Goal: Answer question/provide support: Share knowledge or assist other users

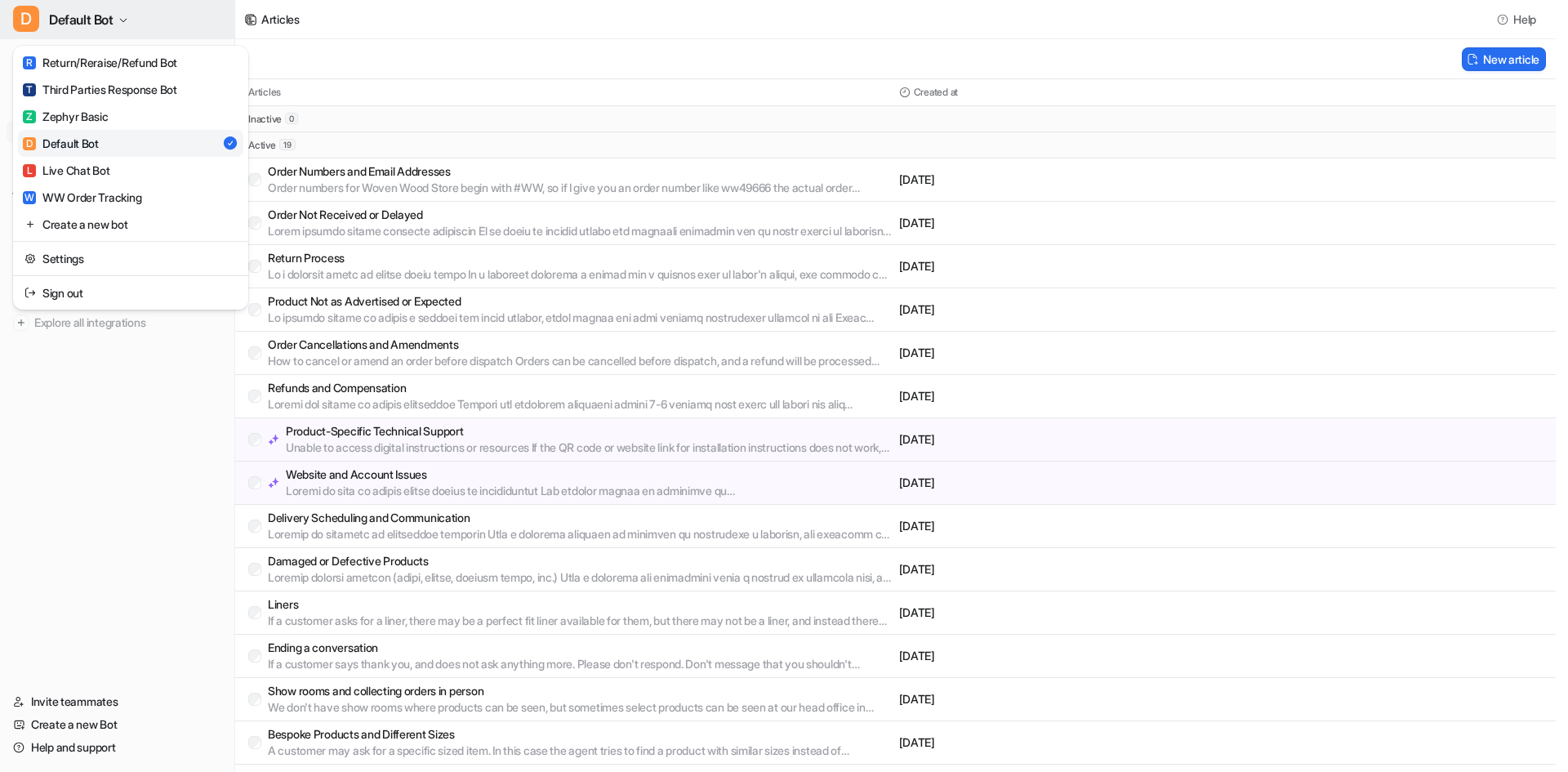
click at [80, 32] on button "D Default Bot" at bounding box center [117, 20] width 234 height 39
click at [127, 168] on link "L Live Chat Bot" at bounding box center [130, 171] width 225 height 27
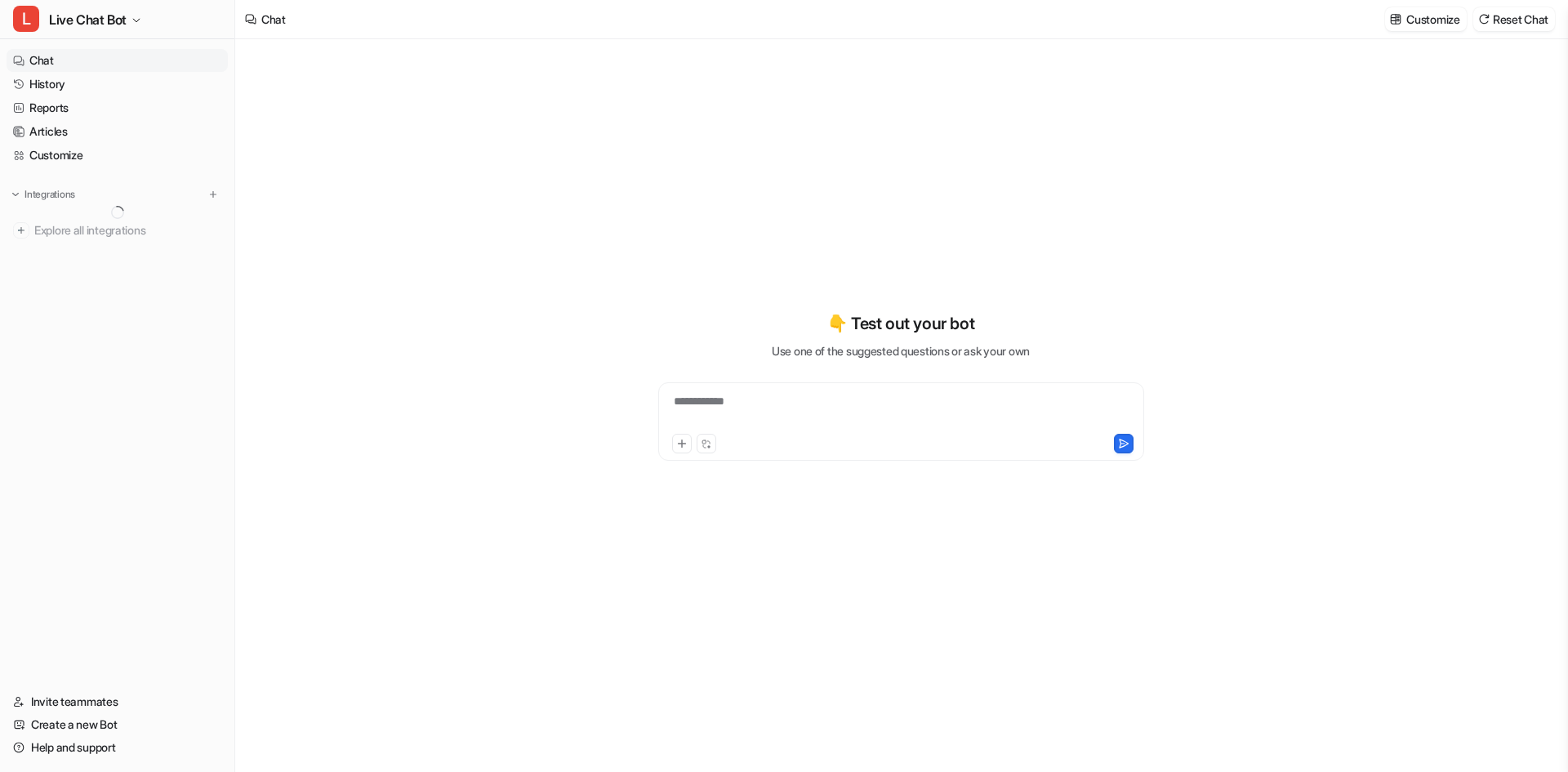
type textarea "**********"
click at [91, 90] on link "History" at bounding box center [117, 83] width 221 height 22
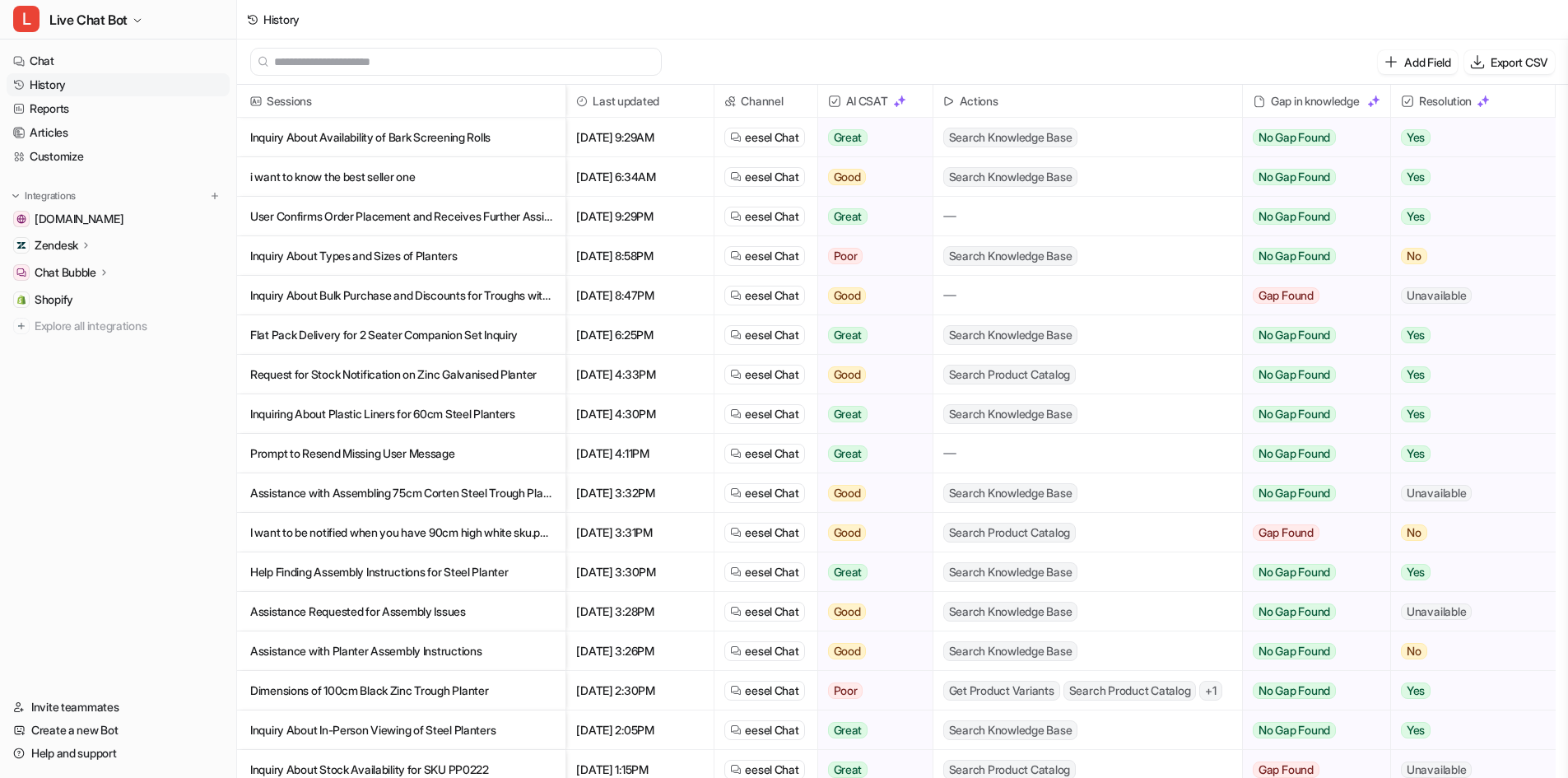
click at [444, 127] on p "Inquiry About Availability of Bark Screening Rolls" at bounding box center [400, 138] width 302 height 39
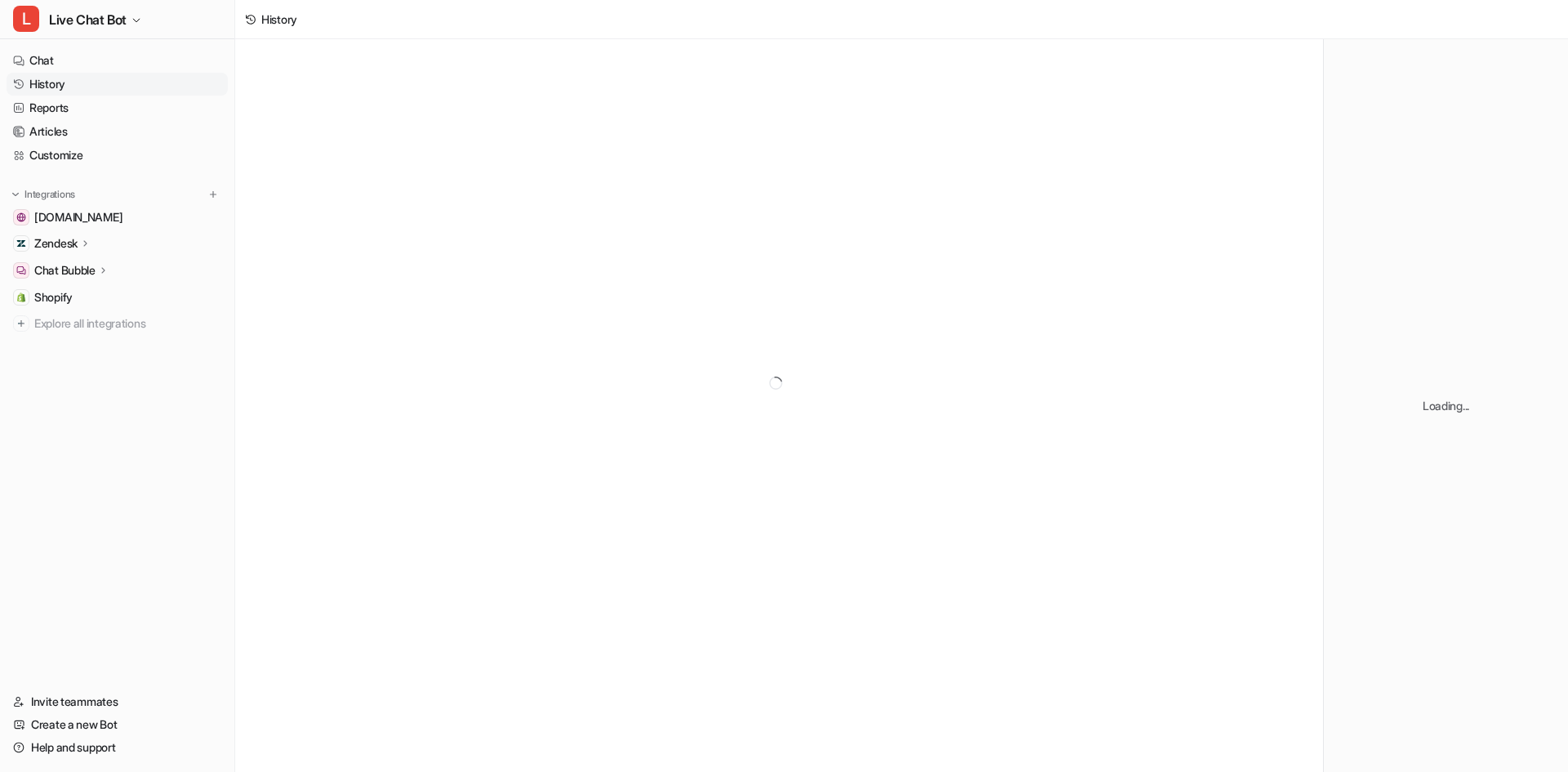
click at [508, 138] on div at bounding box center [779, 383] width 1088 height 687
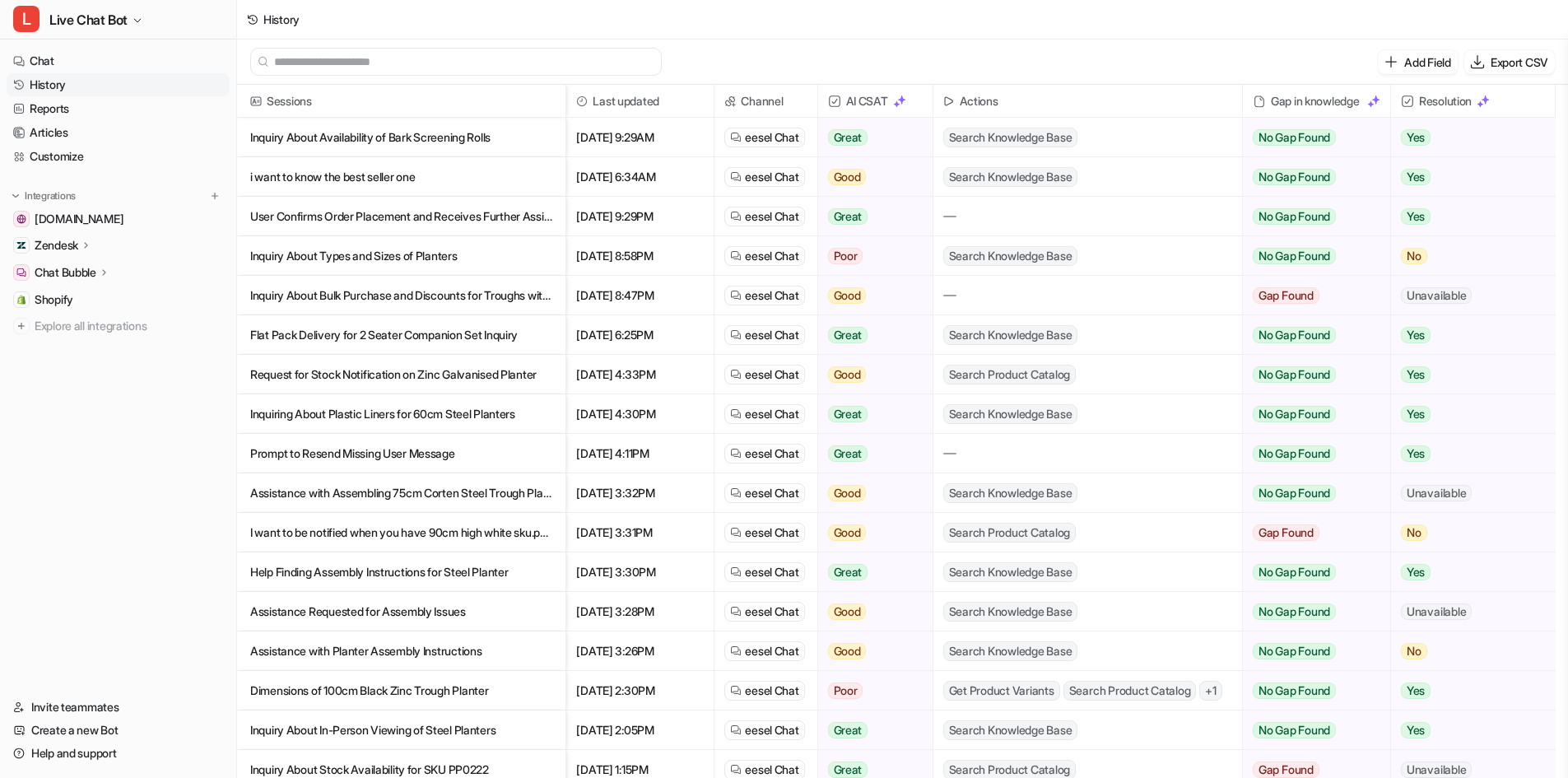
click at [427, 185] on p "i want to know the best seller one" at bounding box center [400, 177] width 302 height 39
click at [395, 224] on p "User Confirms Order Placement and Receives Further Assistance Offer" at bounding box center [400, 216] width 302 height 39
click at [415, 257] on p "Inquiry About Types and Sizes of Planters" at bounding box center [400, 256] width 302 height 39
click at [467, 295] on p "Inquiry About Bulk Purchase and Discounts for Troughs with [PERSON_NAME]" at bounding box center [400, 295] width 302 height 39
click at [437, 337] on p "Flat Pack Delivery for 2 Seater Companion Set Inquiry" at bounding box center [400, 335] width 302 height 39
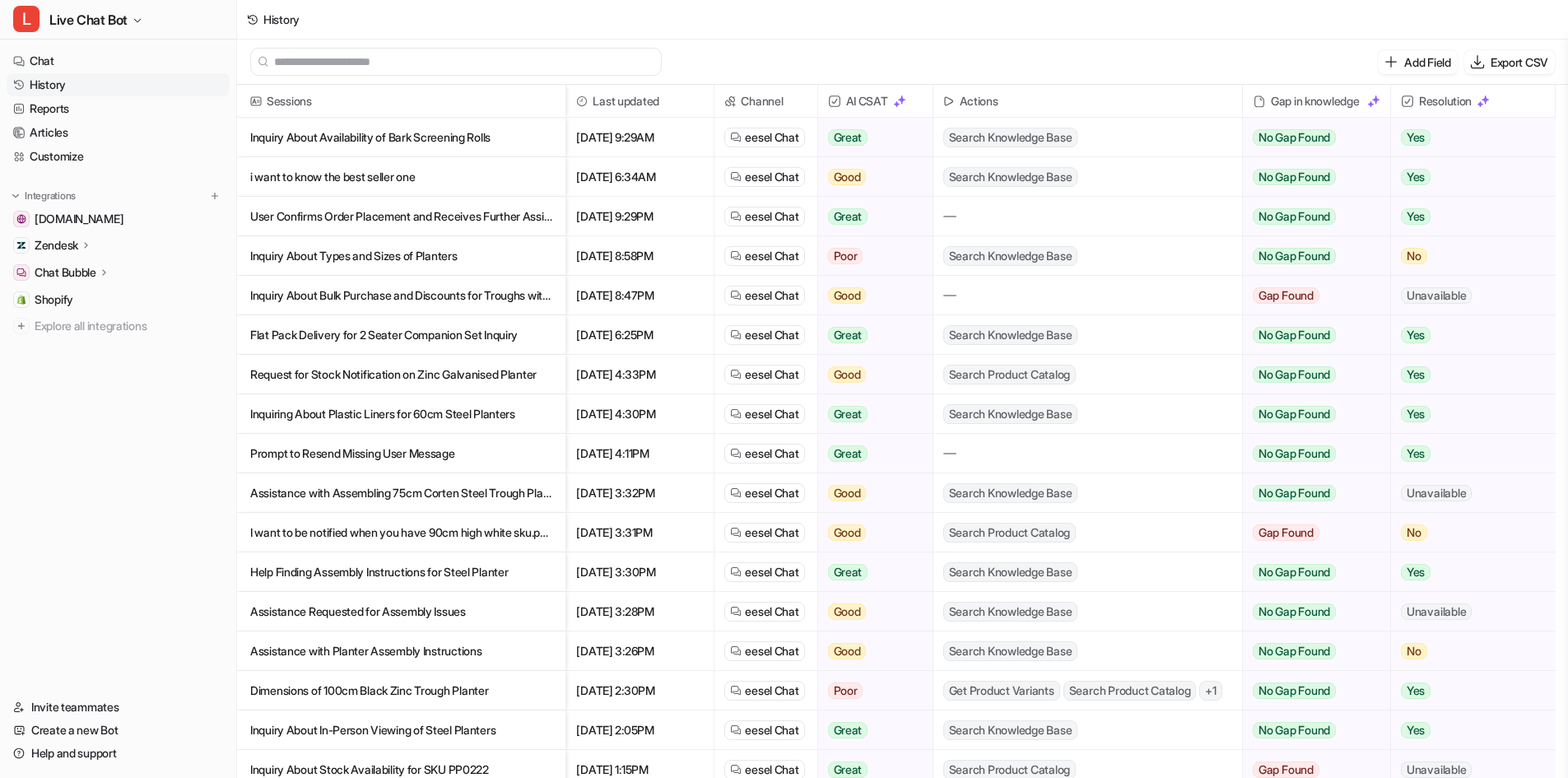
click at [427, 375] on p "Request for Stock Notification on Zinc Galvanised Planter" at bounding box center [400, 375] width 302 height 39
click at [442, 412] on p "Inquiring About Plastic Liners for 60cm Steel Planters" at bounding box center [400, 414] width 302 height 39
click at [465, 455] on p "Prompt to Resend Missing User Message" at bounding box center [400, 453] width 302 height 39
click at [434, 503] on p "Assistance with Assembling 75cm Corten Steel Trough Planter" at bounding box center [400, 493] width 302 height 39
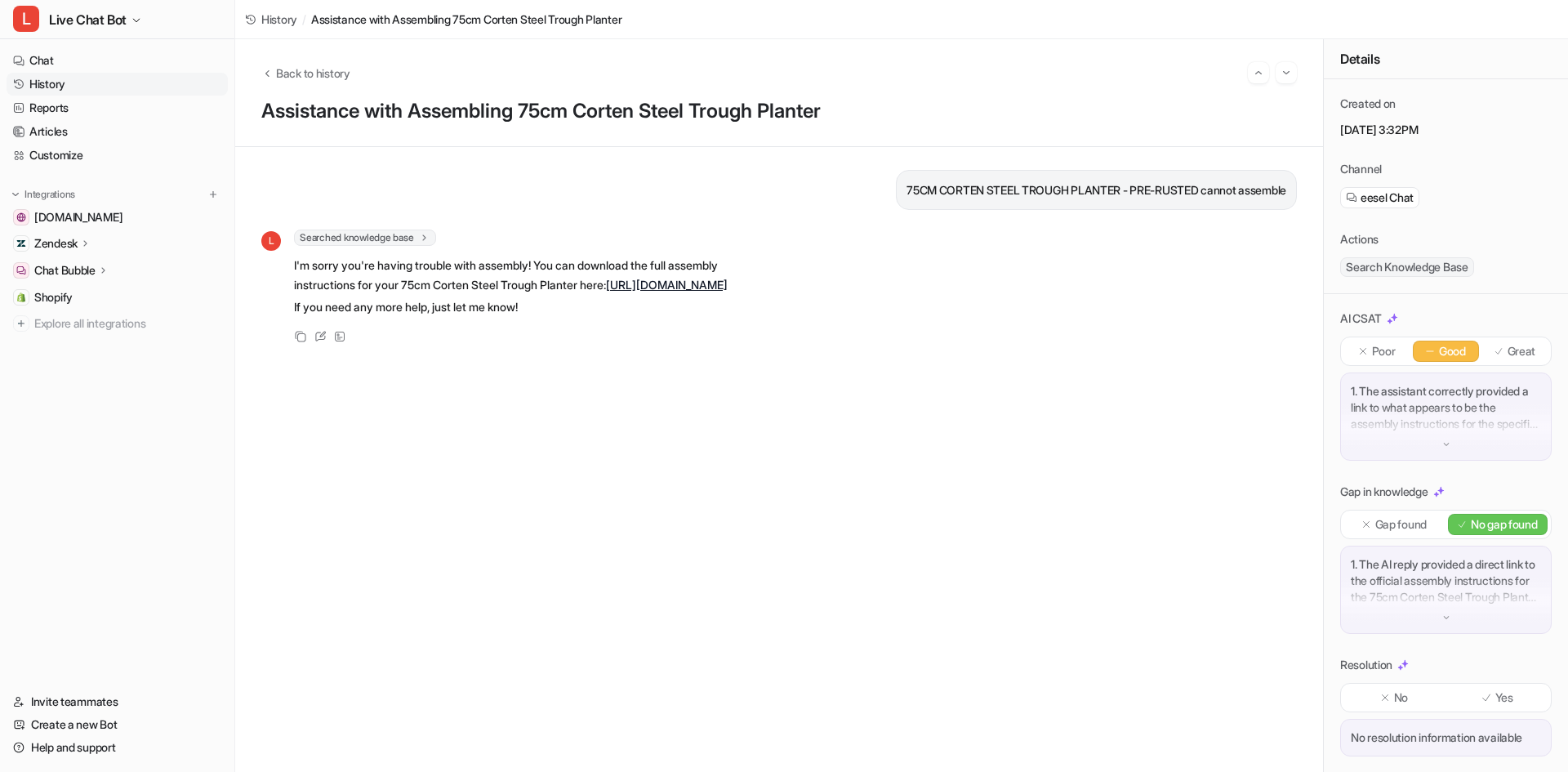
click at [606, 292] on link "[URL][DOMAIN_NAME]" at bounding box center [666, 285] width 122 height 14
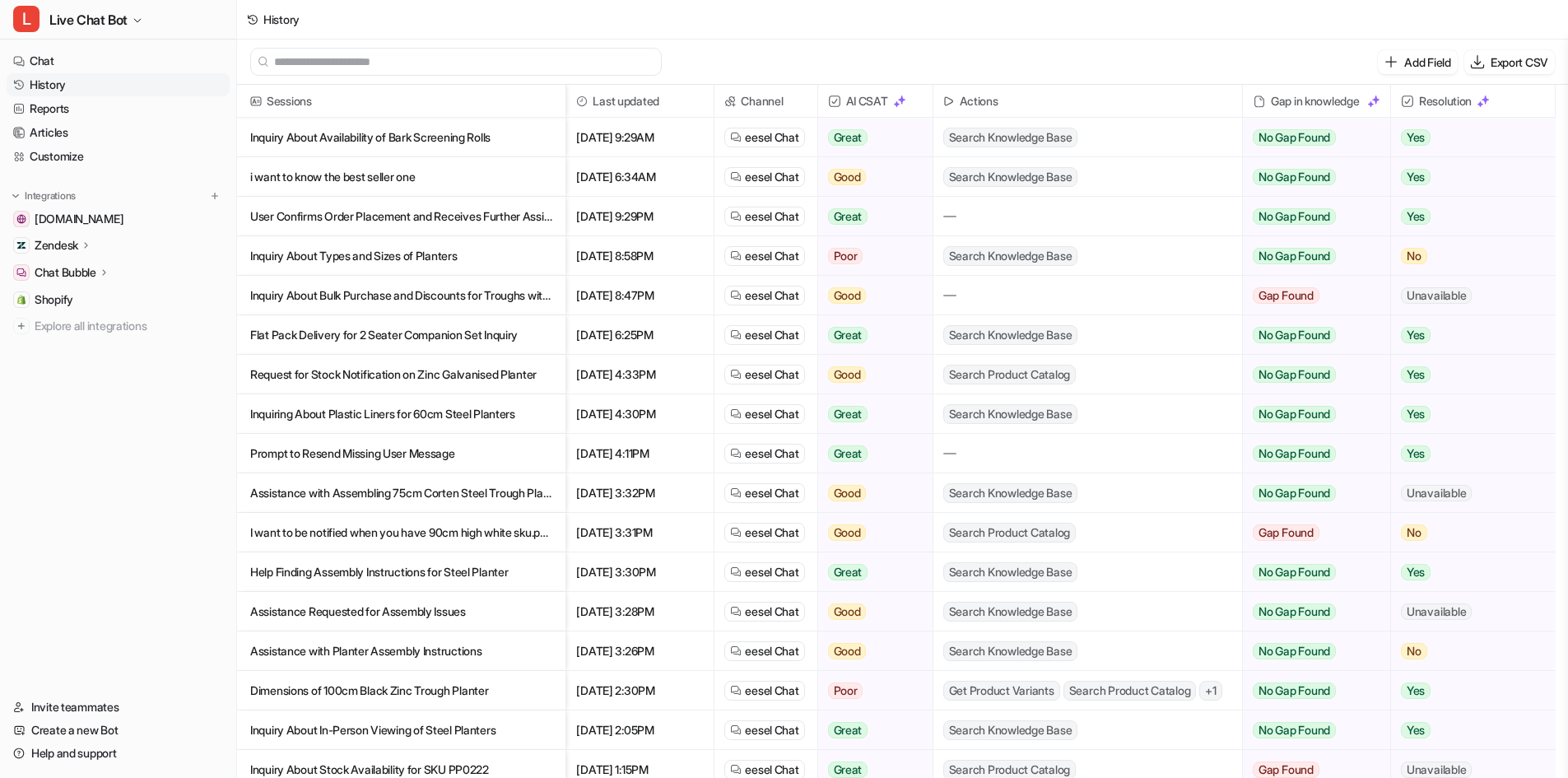
click at [452, 578] on p "Help Finding Assembly Instructions for Steel Planter" at bounding box center [400, 572] width 302 height 39
click at [443, 685] on p "Dimensions of 100cm Black Zinc Trough Planter" at bounding box center [400, 690] width 302 height 39
click at [474, 733] on p "Inquiry About In-Person Viewing of Steel Planters" at bounding box center [400, 730] width 302 height 39
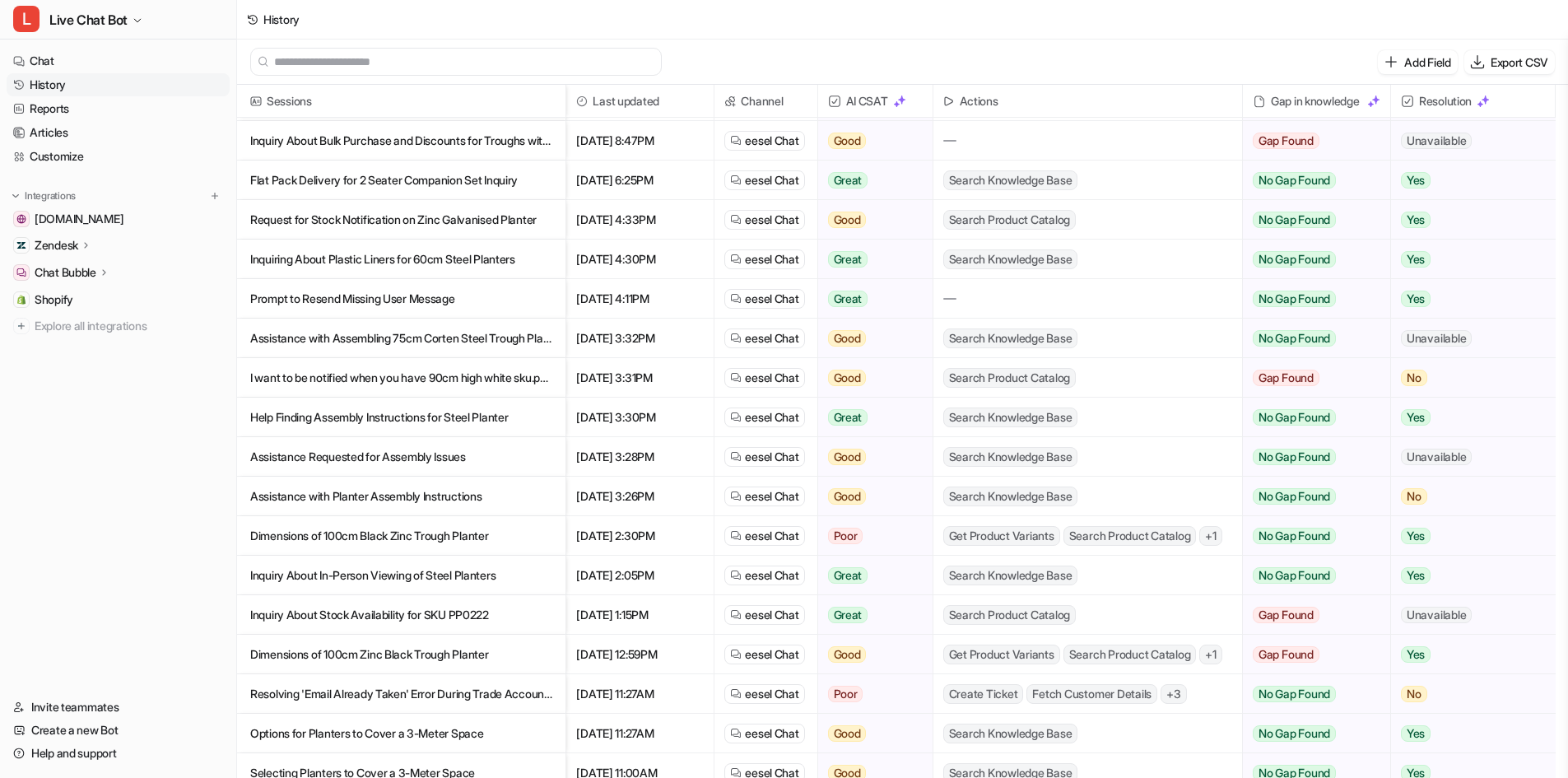
scroll to position [164, 0]
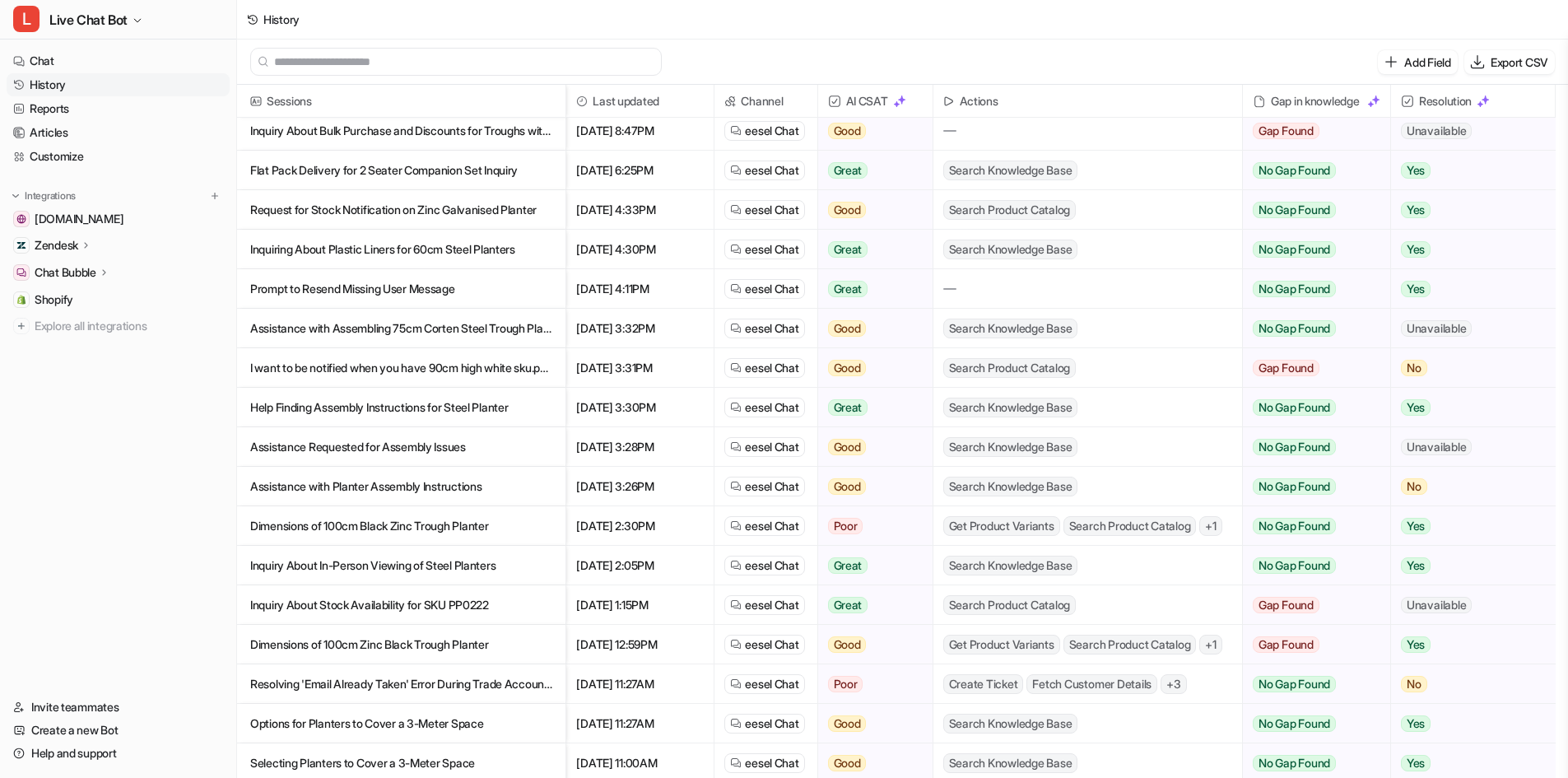
click at [476, 604] on p "Inquiry About Stock Availability for SKU PP0222" at bounding box center [400, 605] width 302 height 39
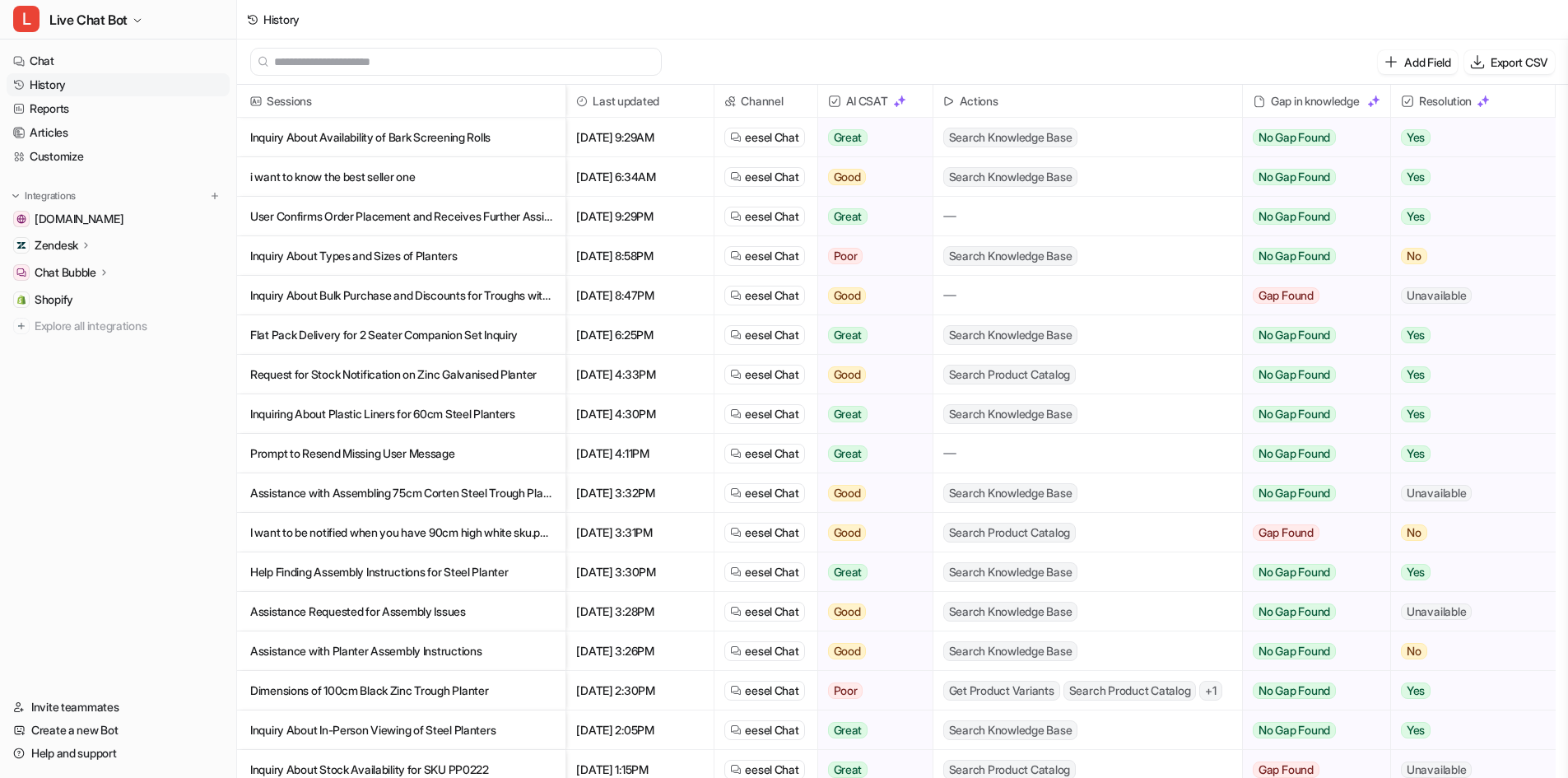
click at [448, 687] on p "Dimensions of 100cm Black Zinc Trough Planter" at bounding box center [400, 690] width 302 height 39
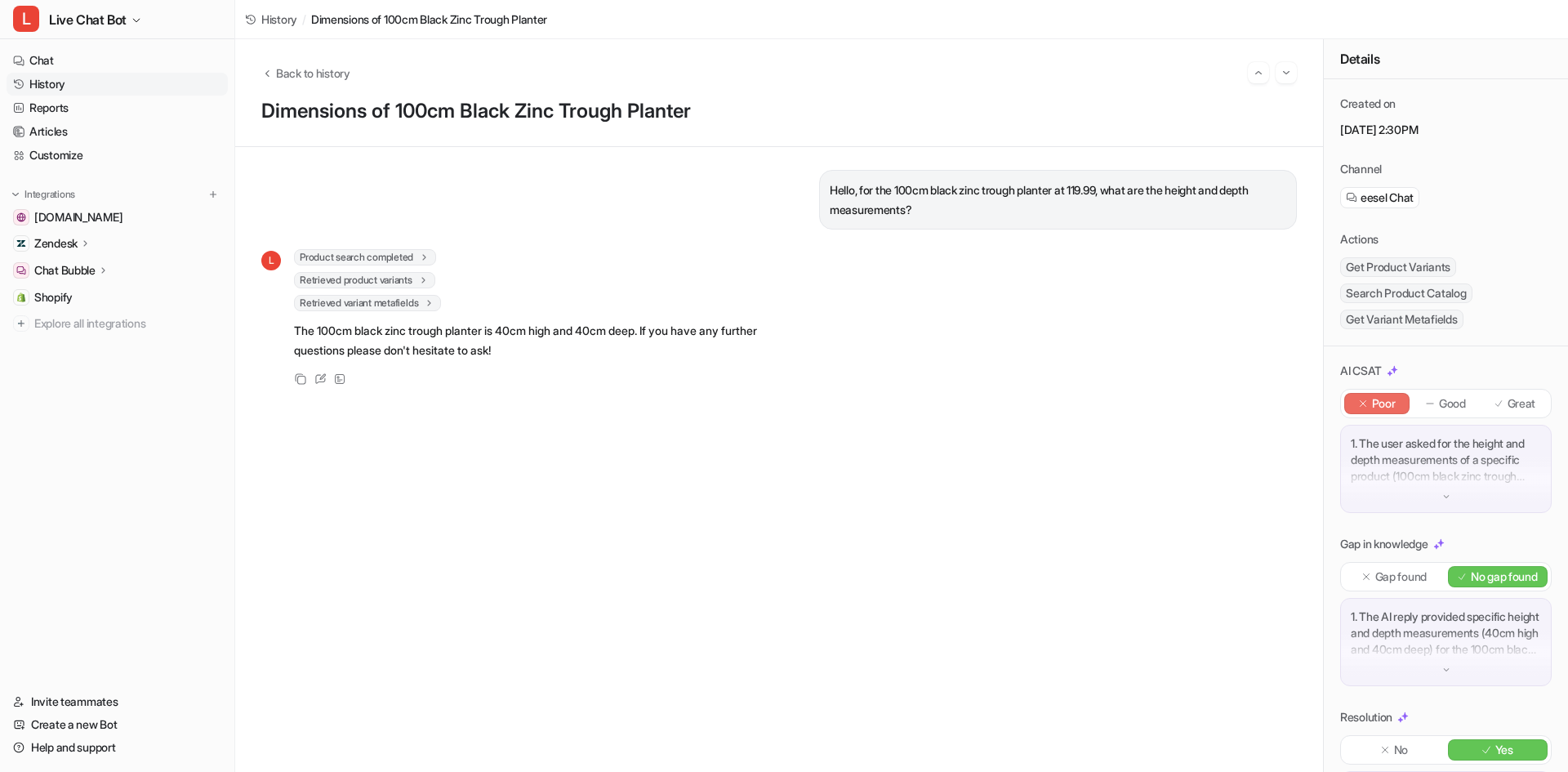
click at [1493, 398] on div at bounding box center [1499, 404] width 12 height 12
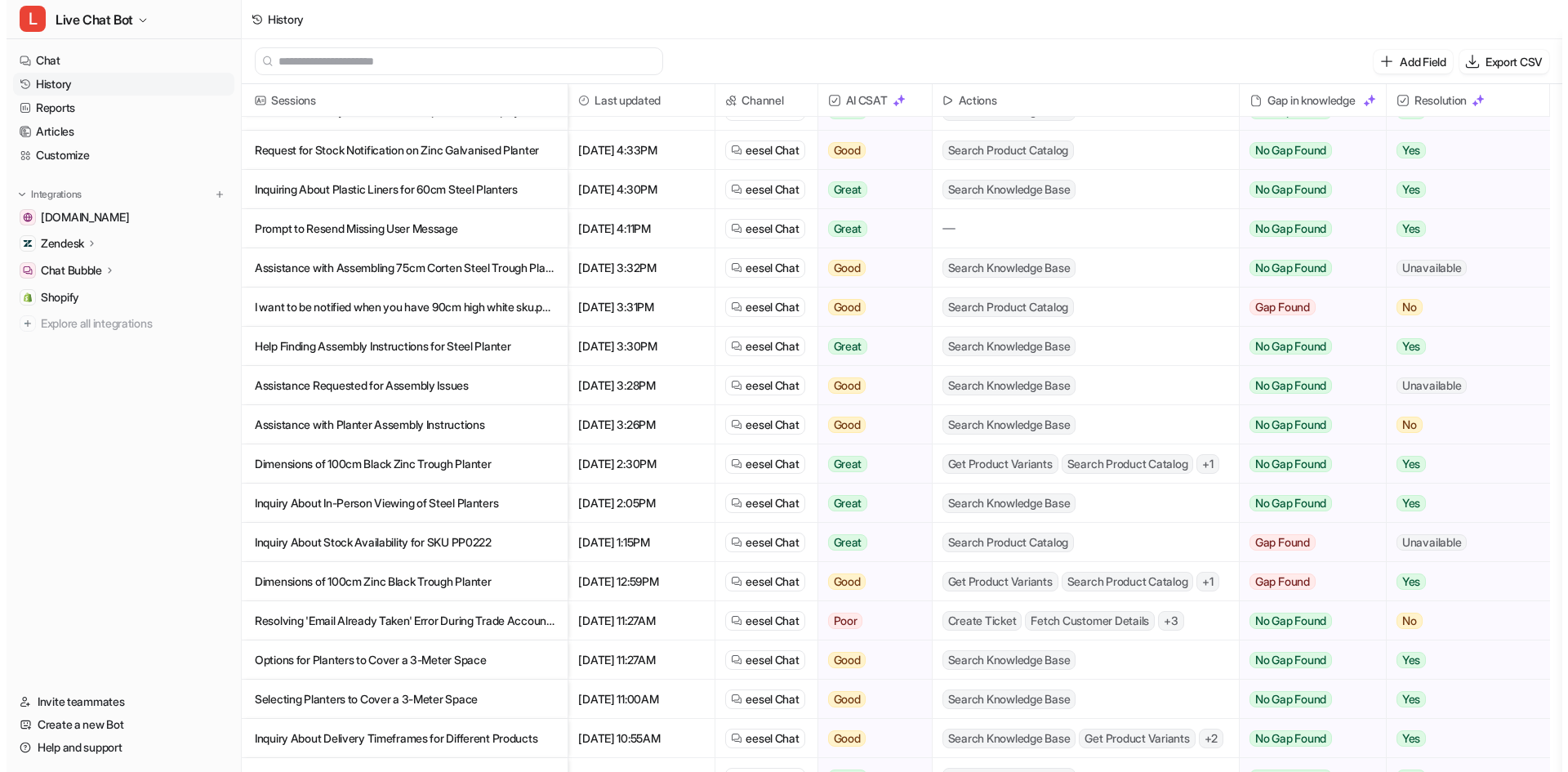
scroll to position [245, 0]
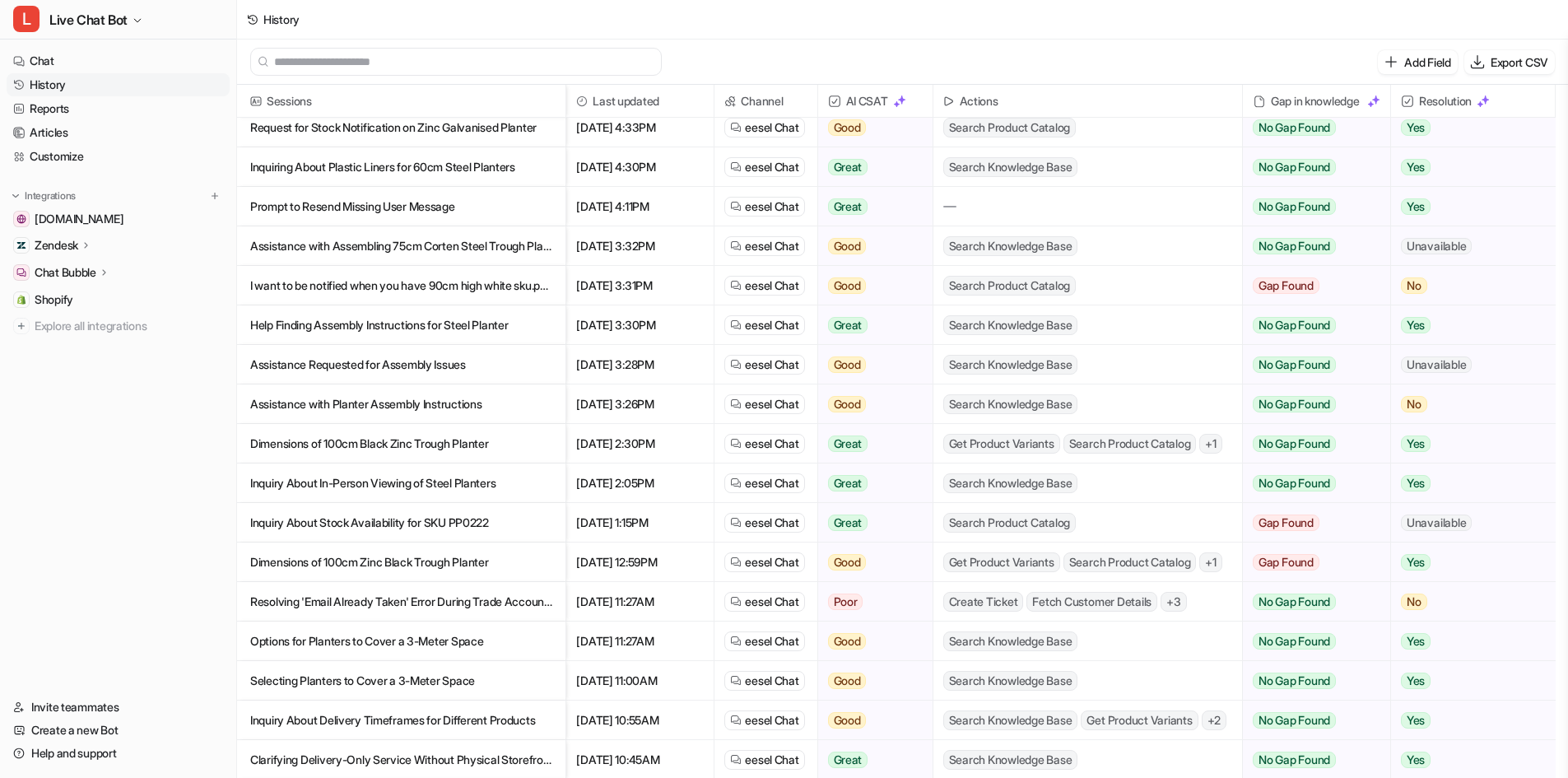
click at [422, 604] on p "Resolving 'Email Already Taken' Error During Trade Account Registration" at bounding box center [400, 602] width 302 height 39
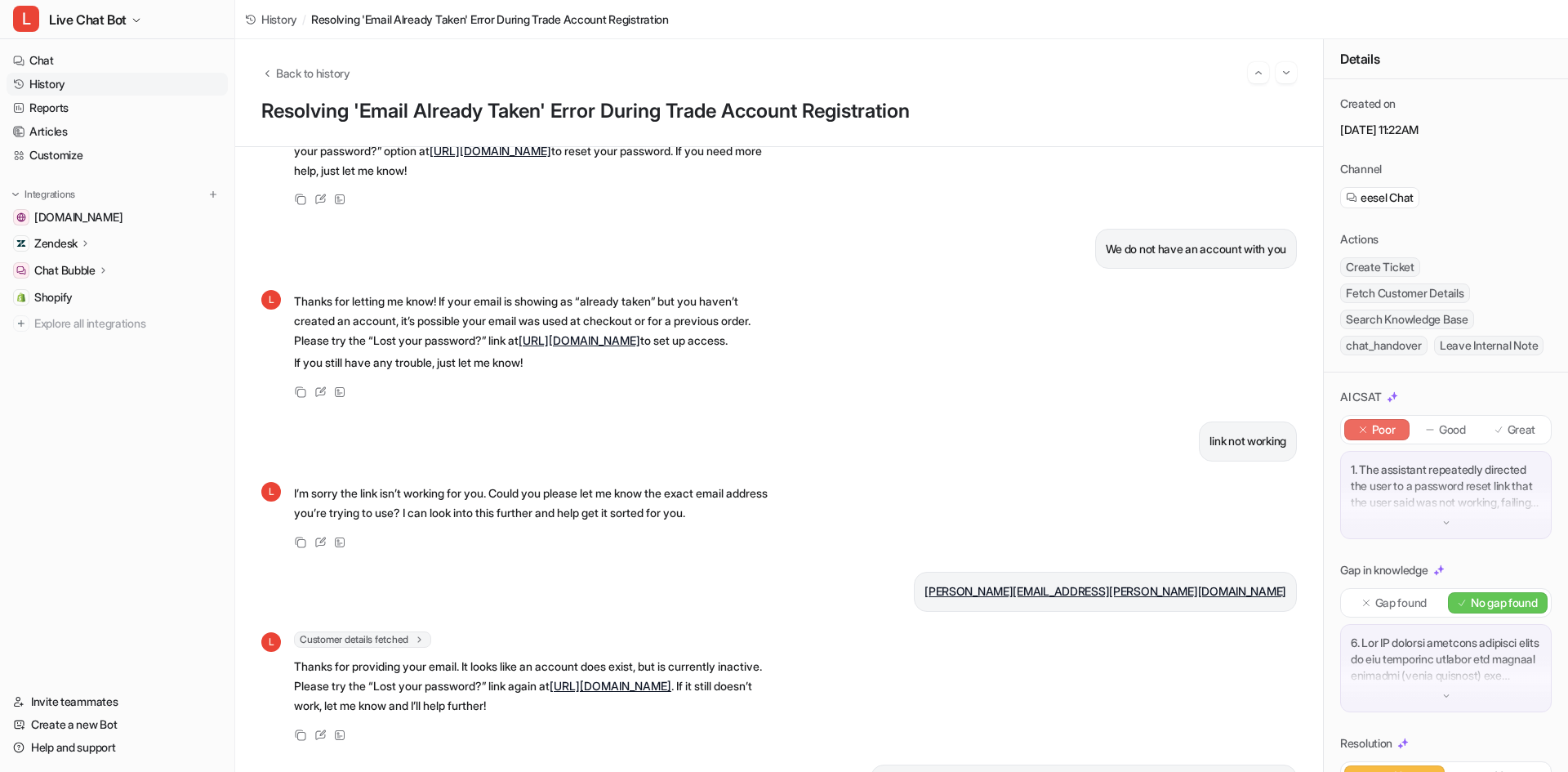
scroll to position [163, 0]
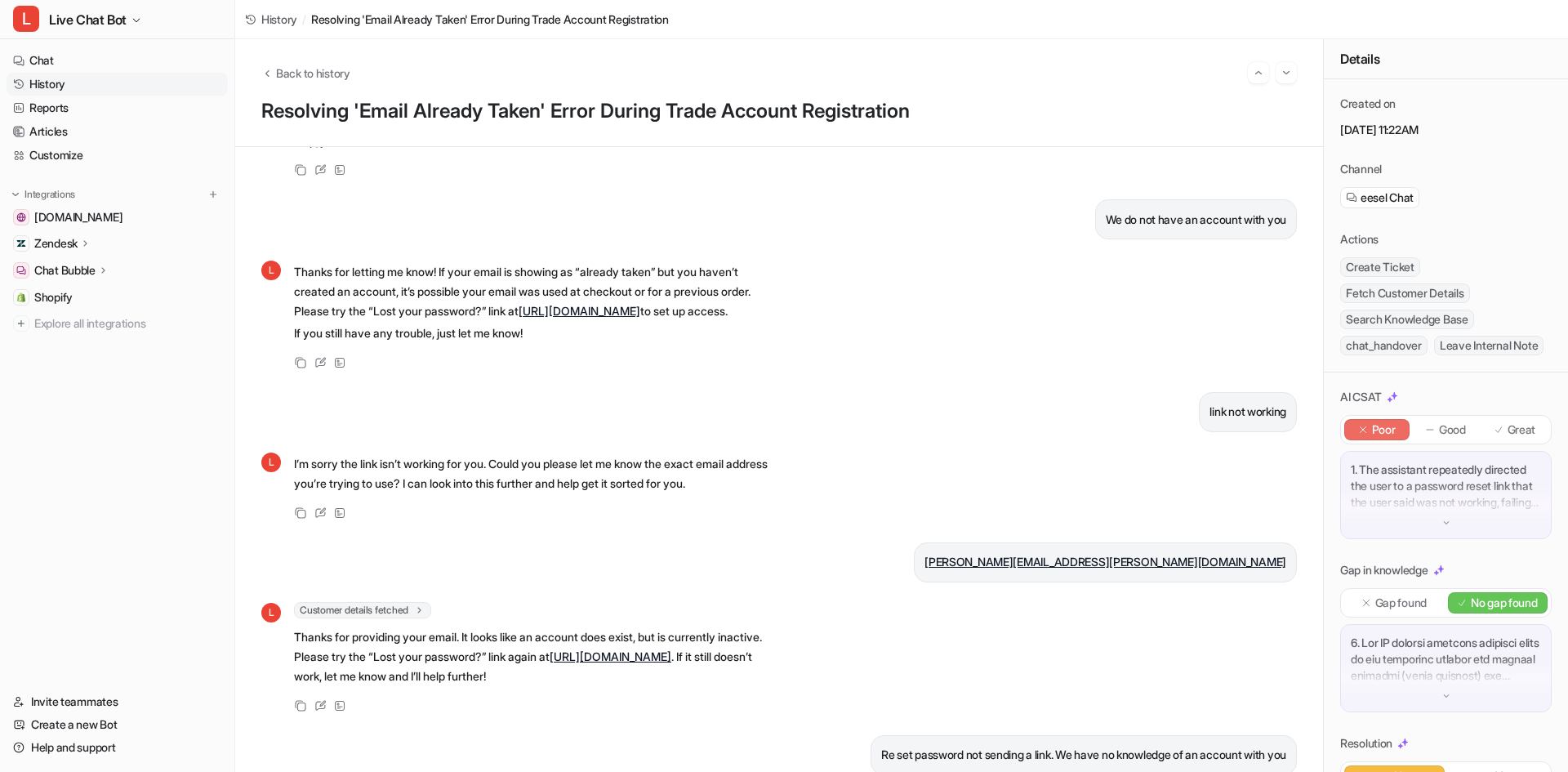
click at [518, 318] on link "[URL][DOMAIN_NAME]" at bounding box center [579, 310] width 122 height 14
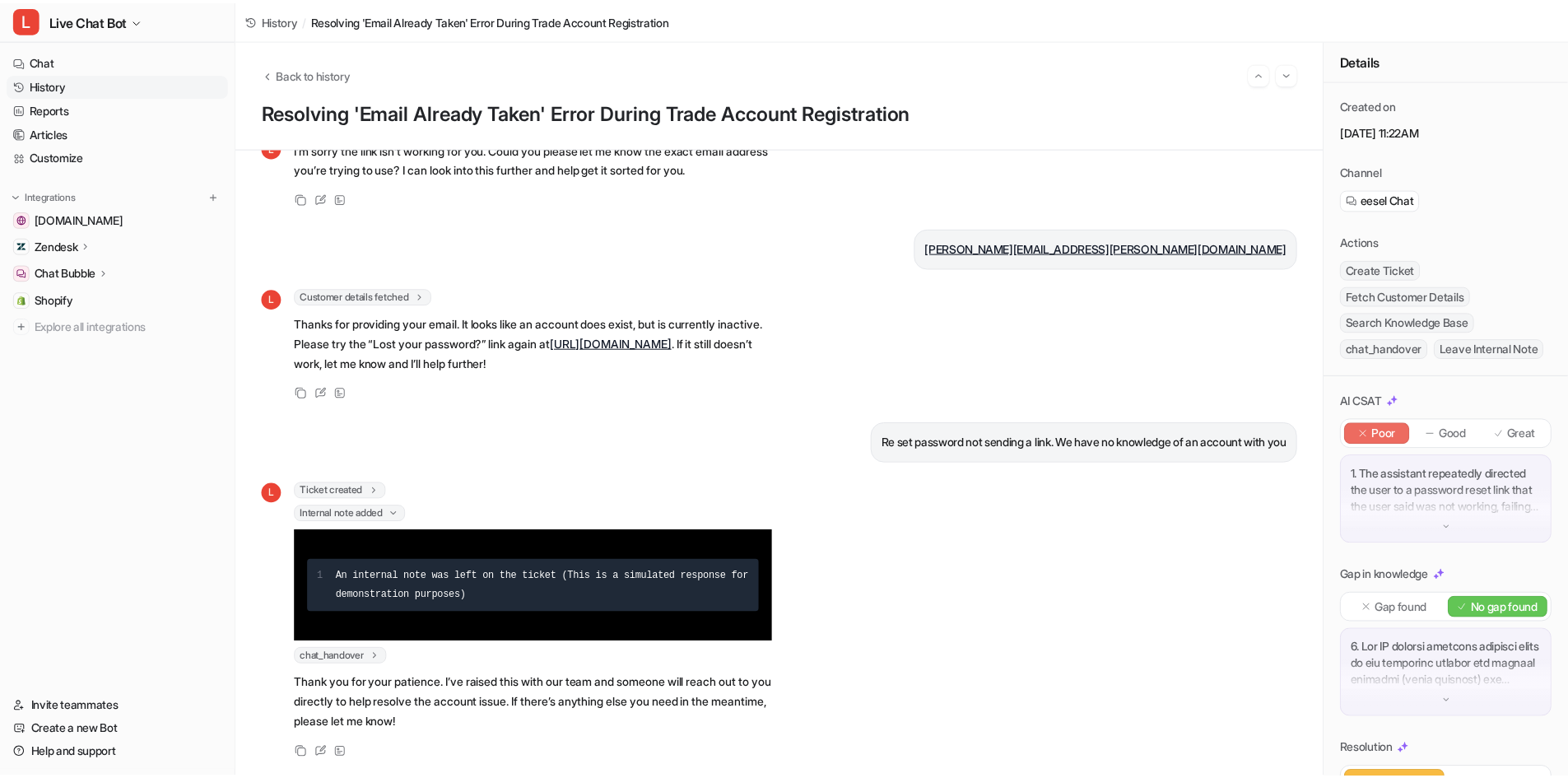
scroll to position [535, 0]
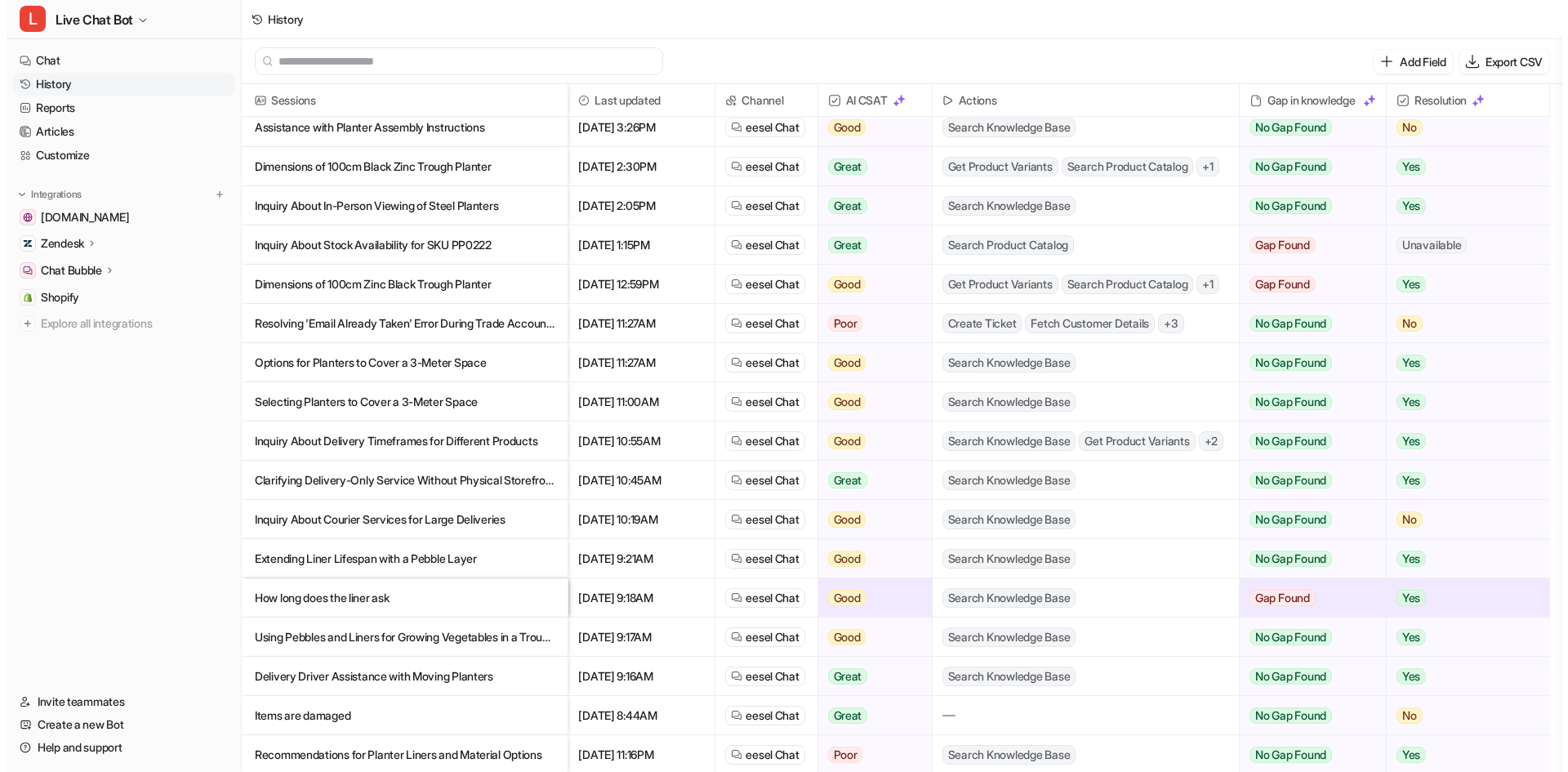
scroll to position [525, 0]
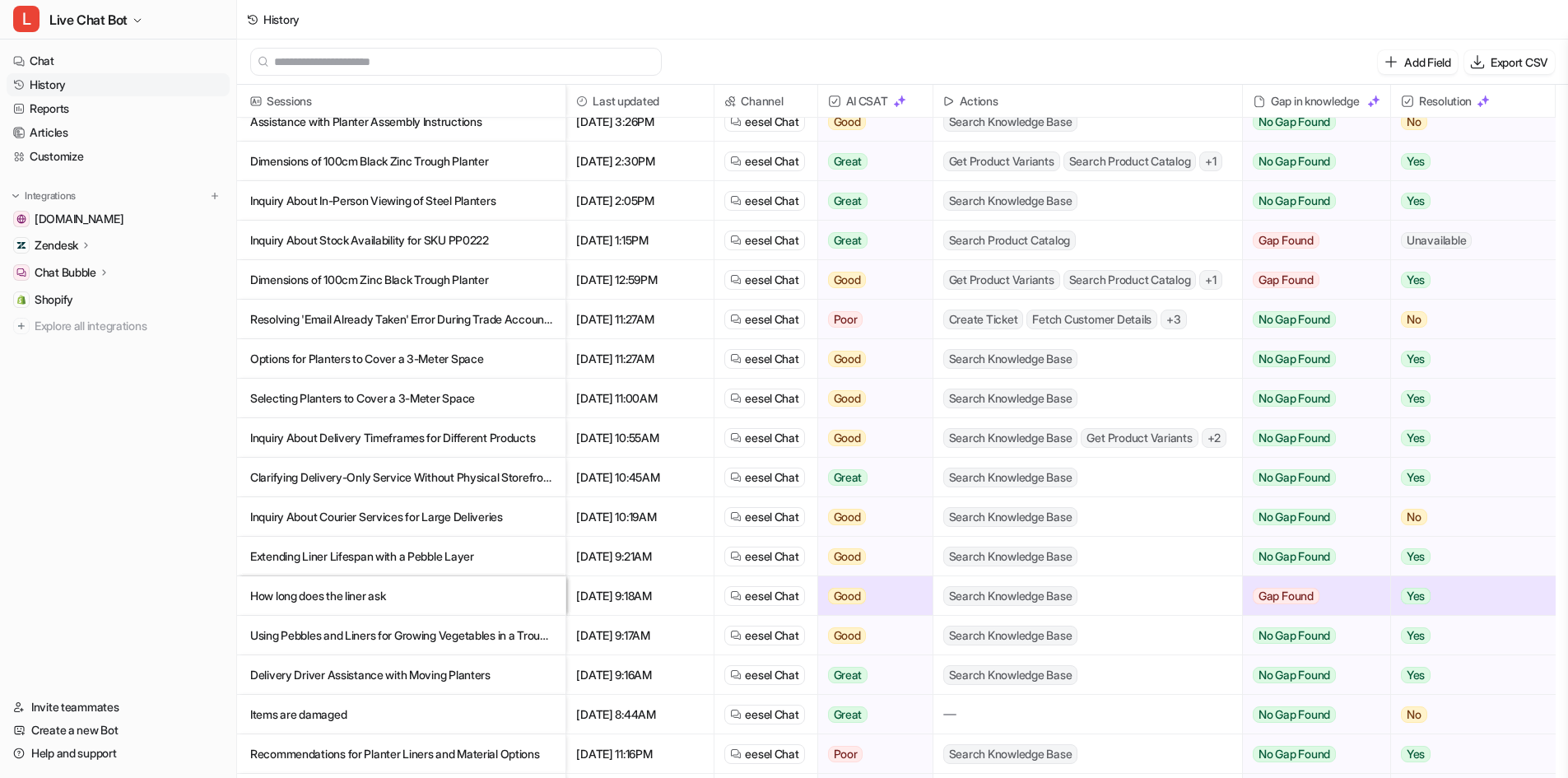
click at [458, 603] on p "How long does the liner ask" at bounding box center [400, 596] width 302 height 39
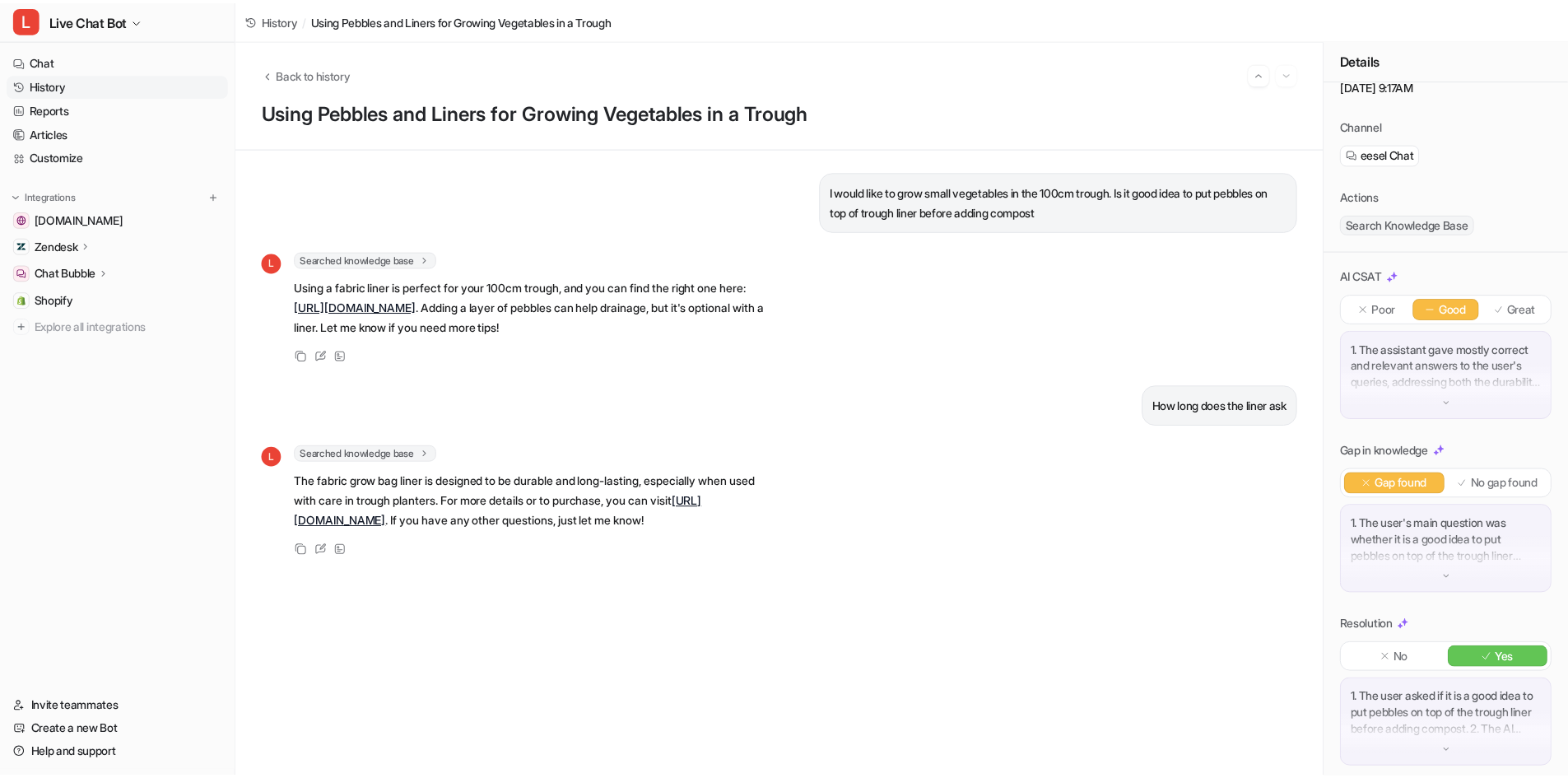
scroll to position [69, 0]
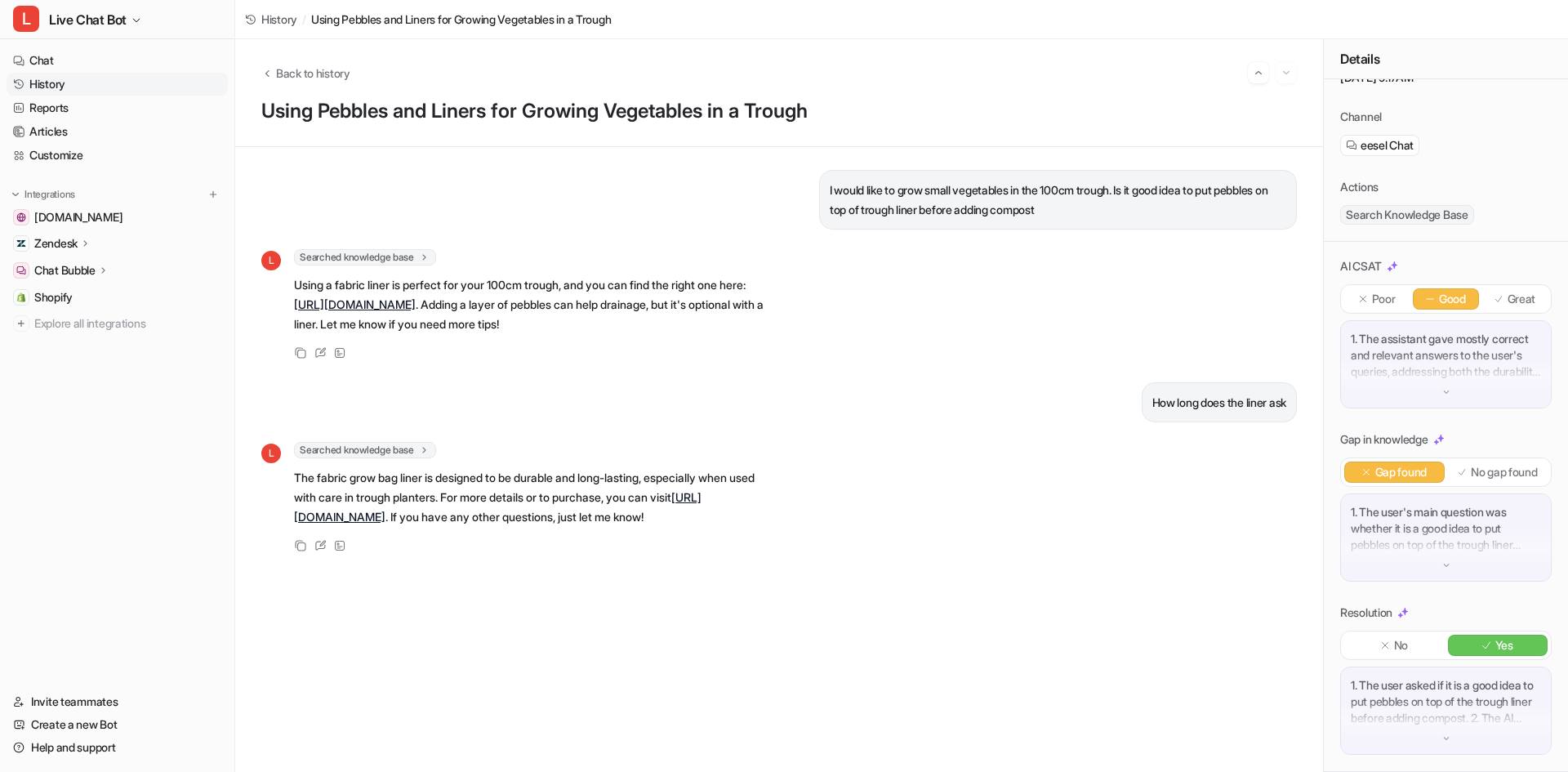
click at [1428, 563] on div "1. The user's main question was whether it is a good idea to put pebbles on top…" at bounding box center [1445, 538] width 212 height 88
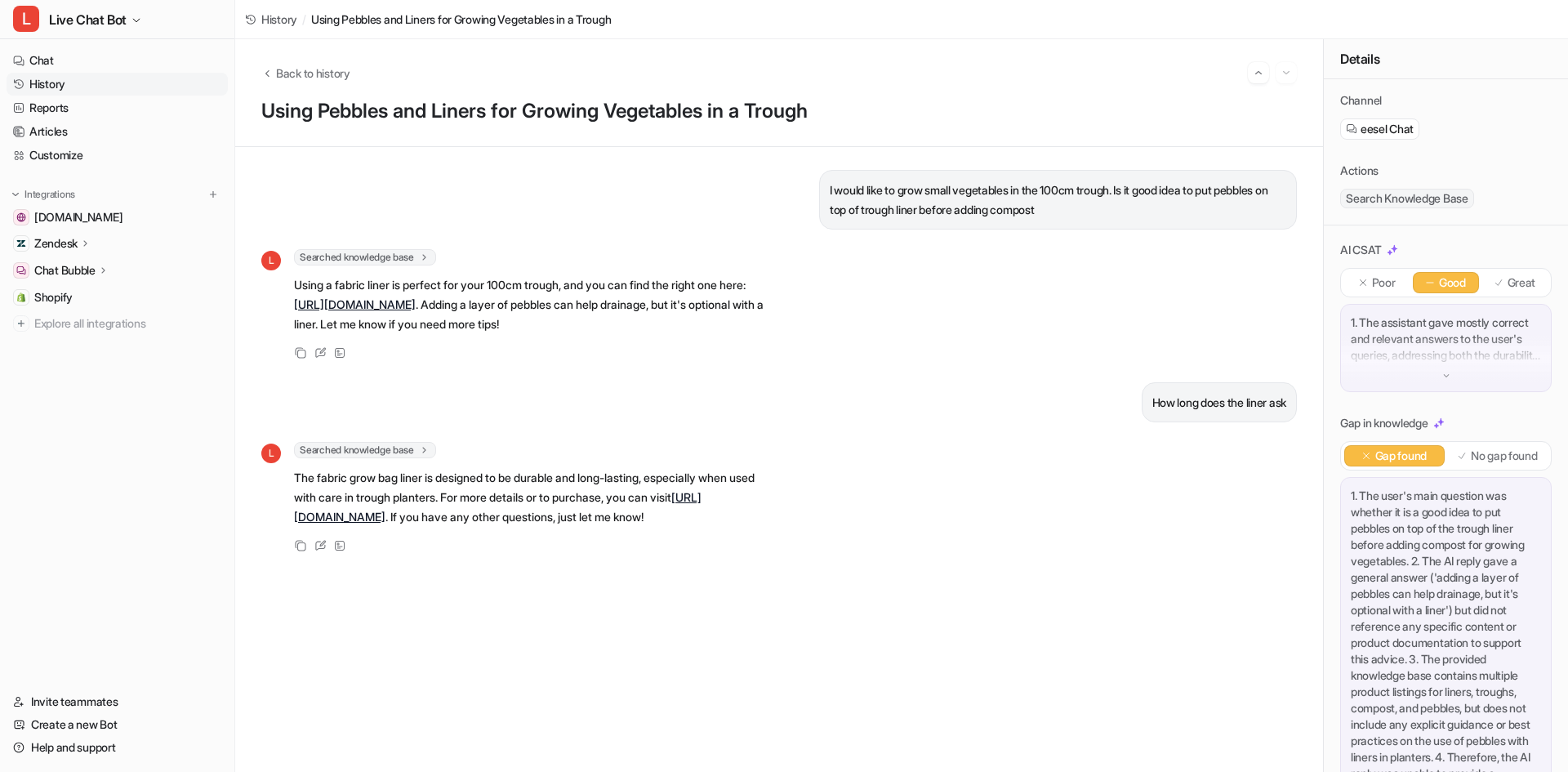
click at [1043, 193] on p "I would like to grow small vegetables in the 100cm trough. Is it good idea to p…" at bounding box center [1058, 200] width 457 height 39
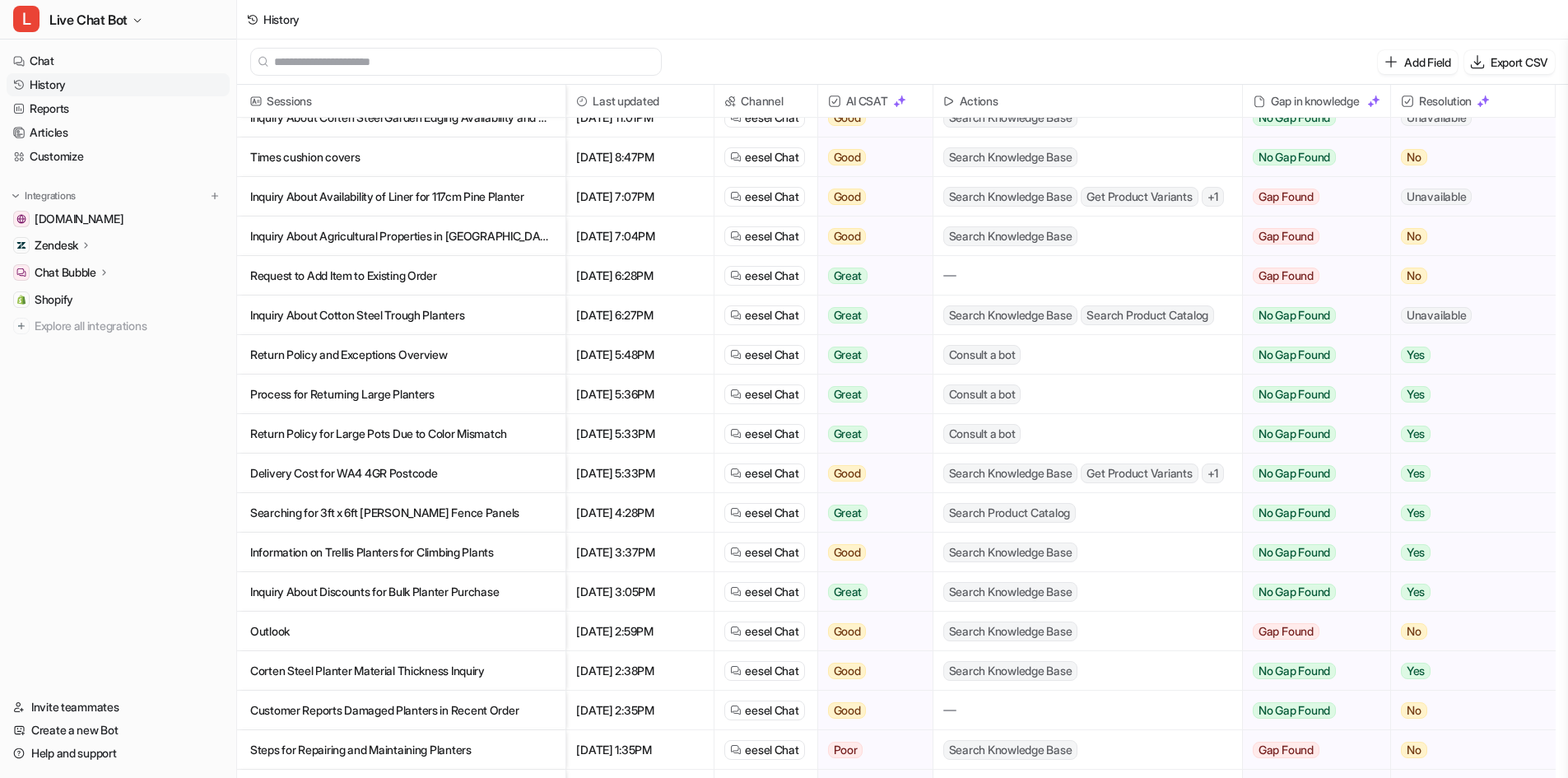
scroll to position [1234, 0]
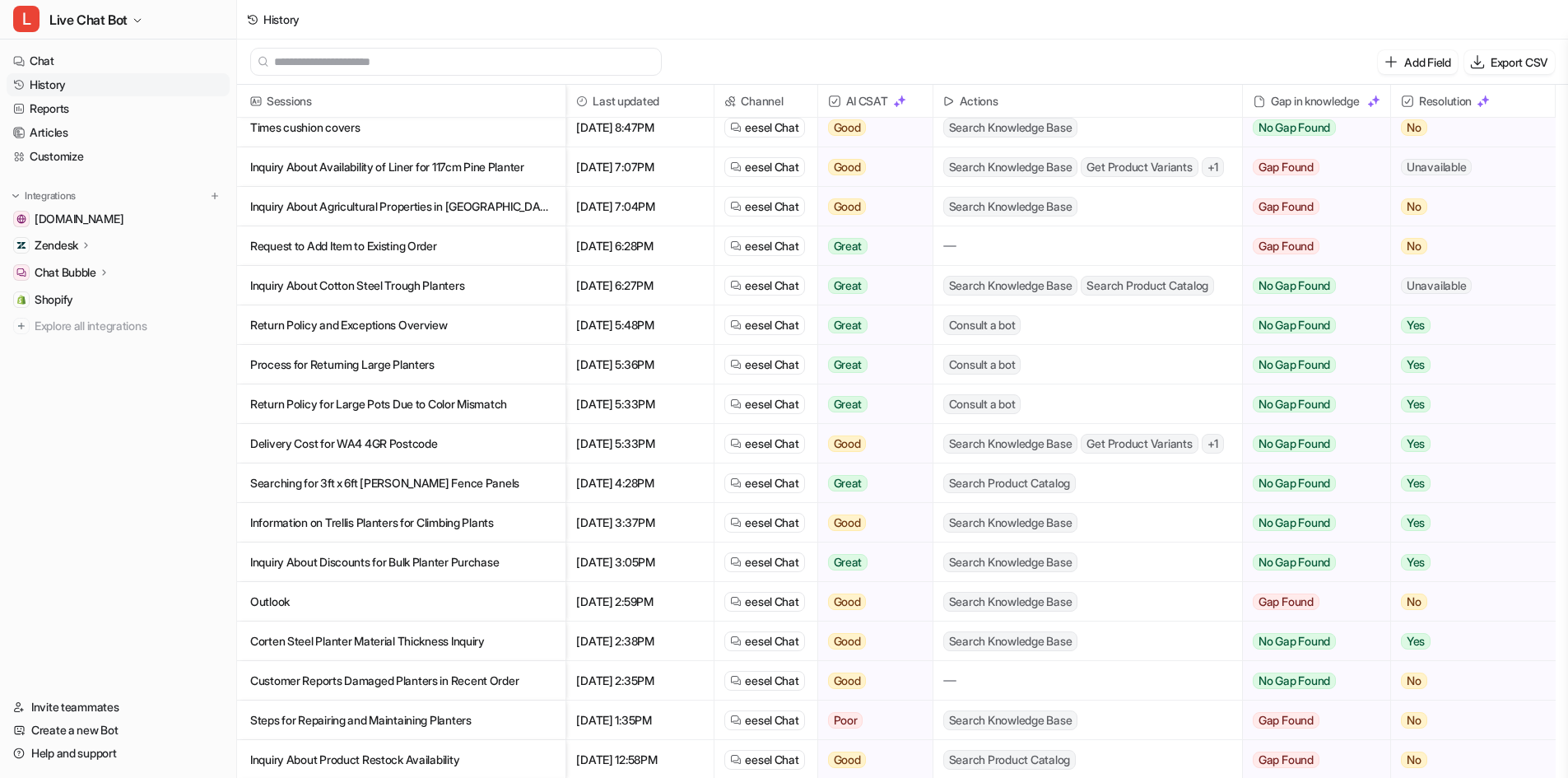
click at [487, 557] on p "Inquiry About Discounts for Bulk Planter Purchase" at bounding box center [400, 563] width 302 height 39
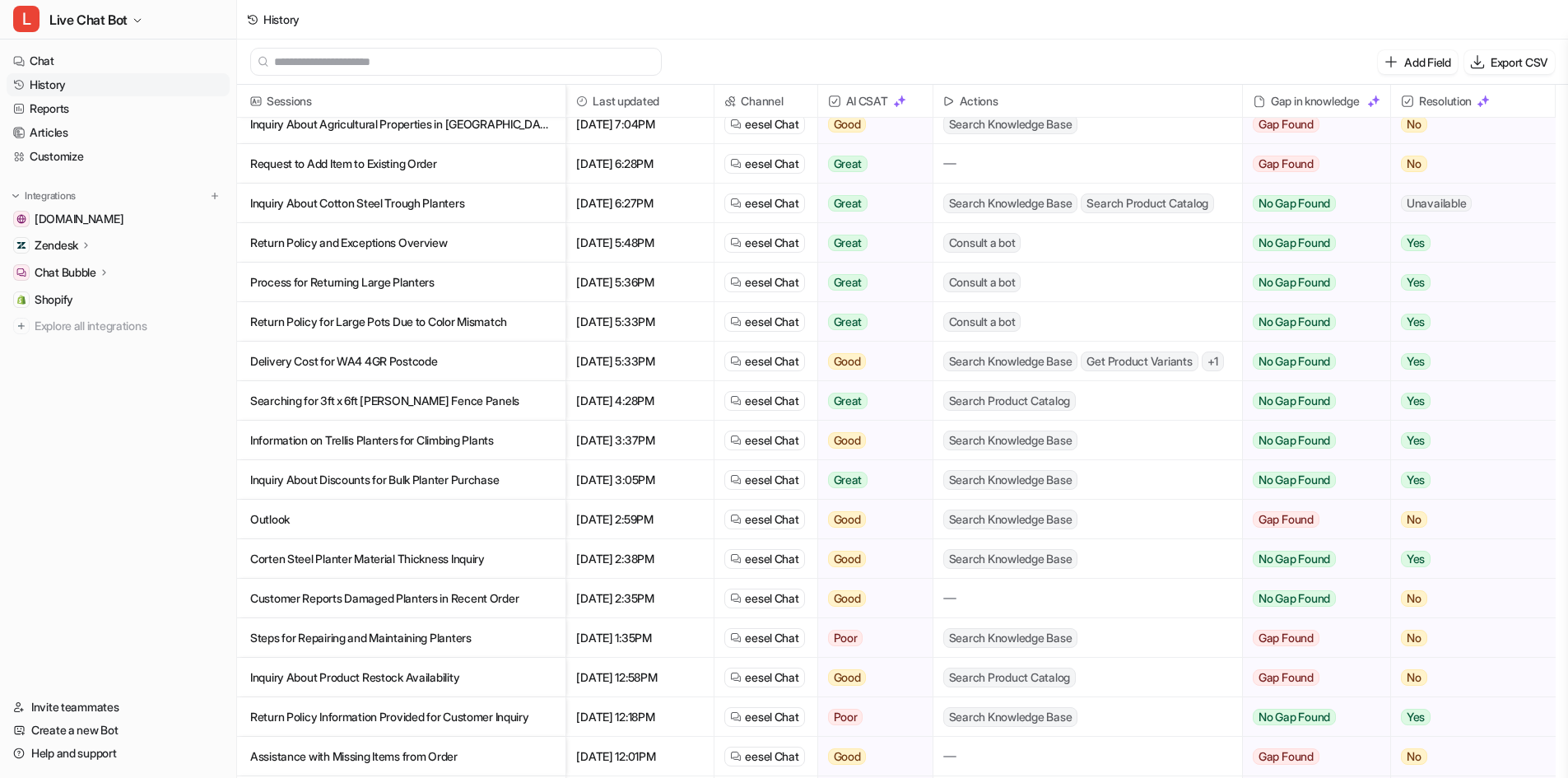
click at [472, 561] on p "Corten Steel Planter Material Thickness Inquiry" at bounding box center [400, 559] width 302 height 39
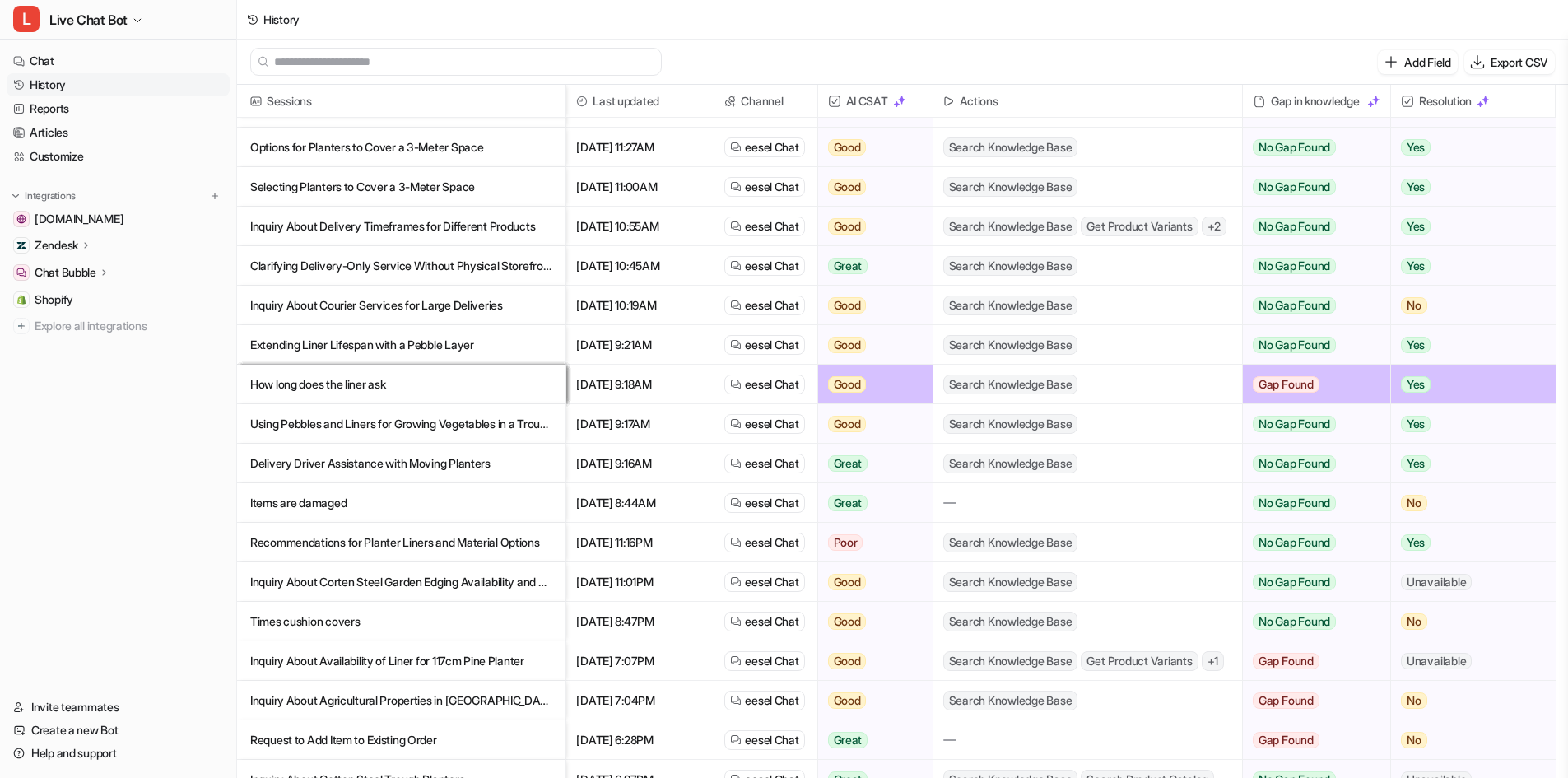
scroll to position [823, 0]
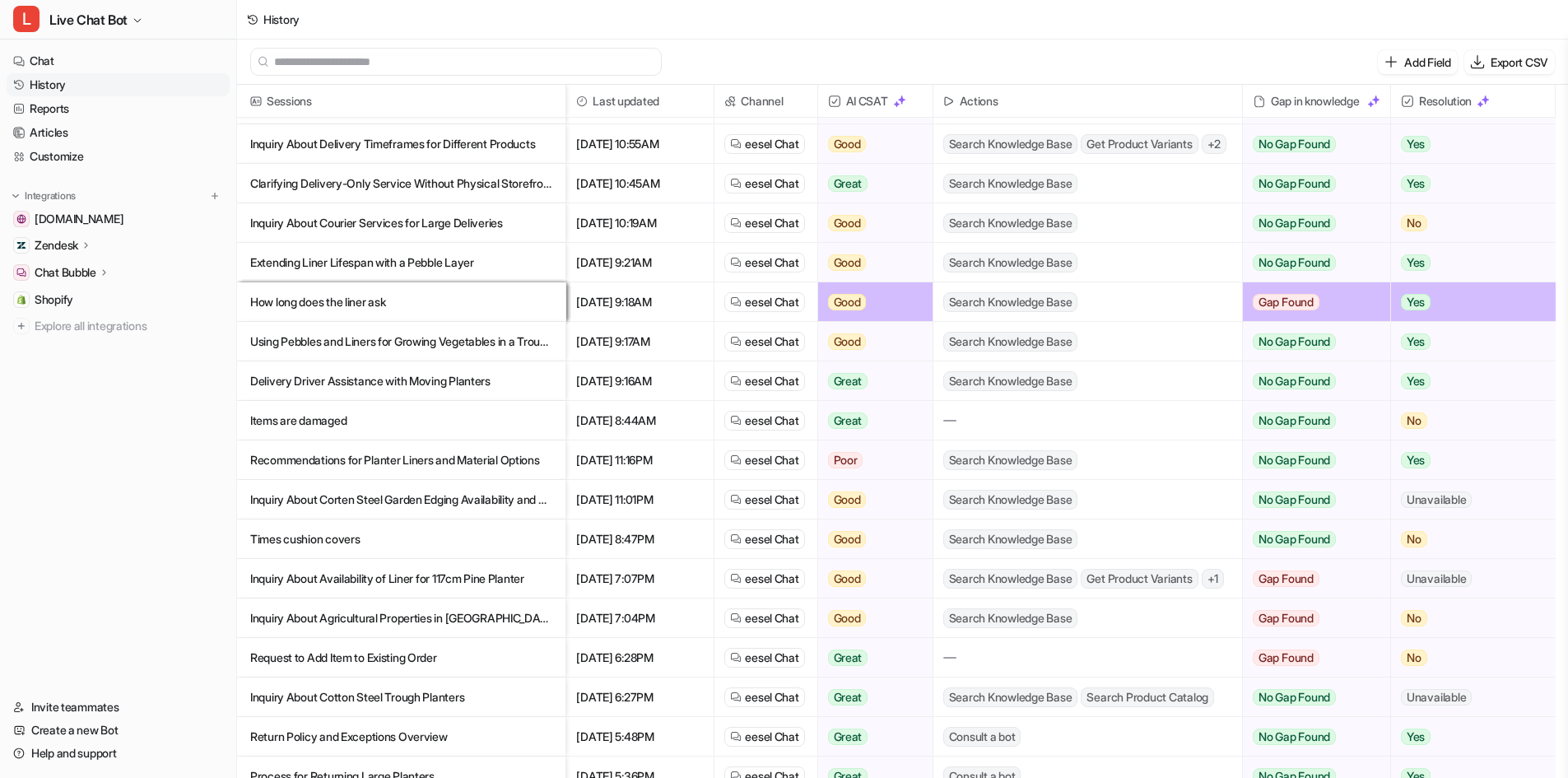
click at [479, 569] on p "Inquiry About Availability of Liner for 117cm Pine Planter" at bounding box center [400, 578] width 302 height 39
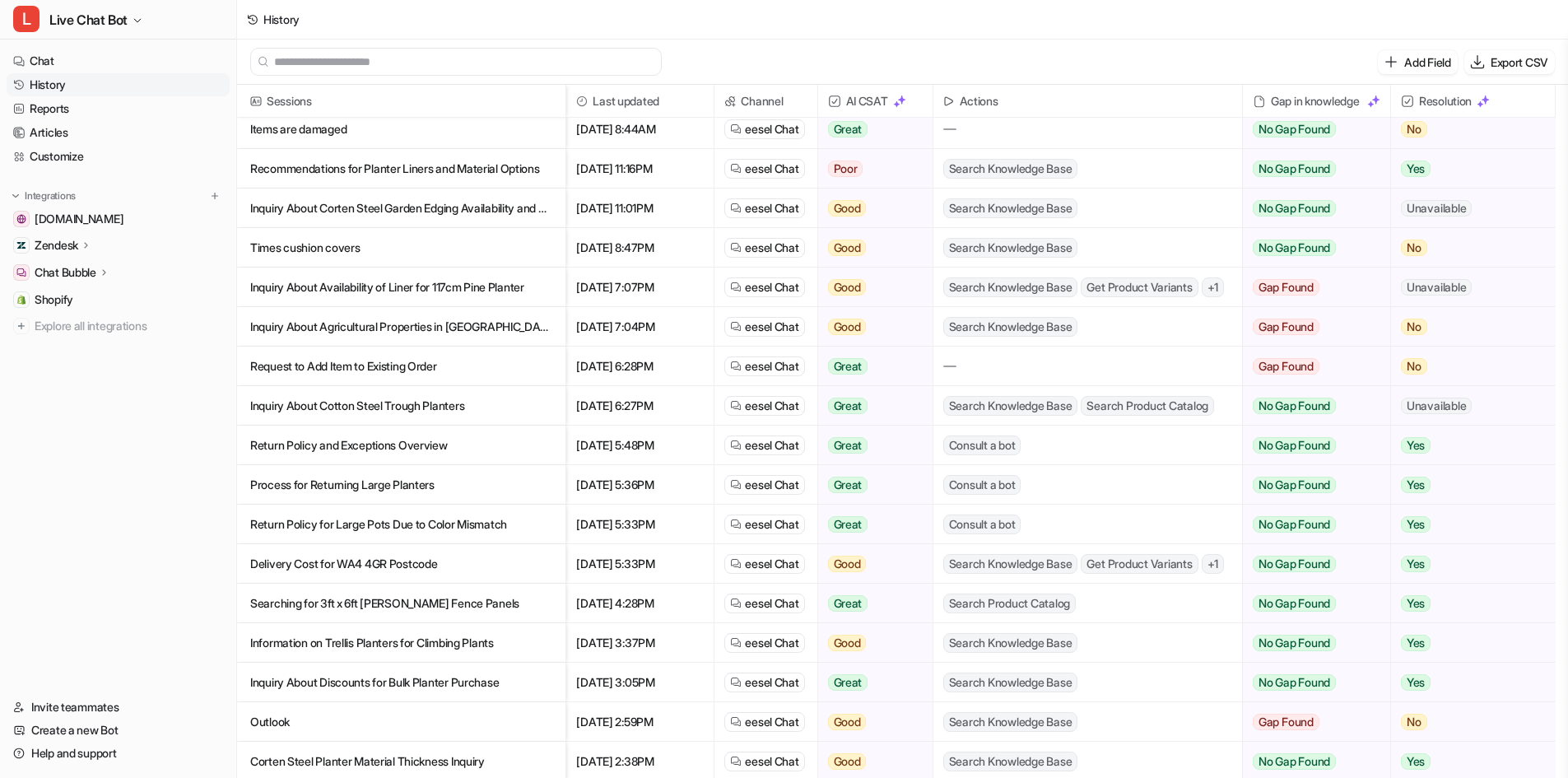
scroll to position [1153, 0]
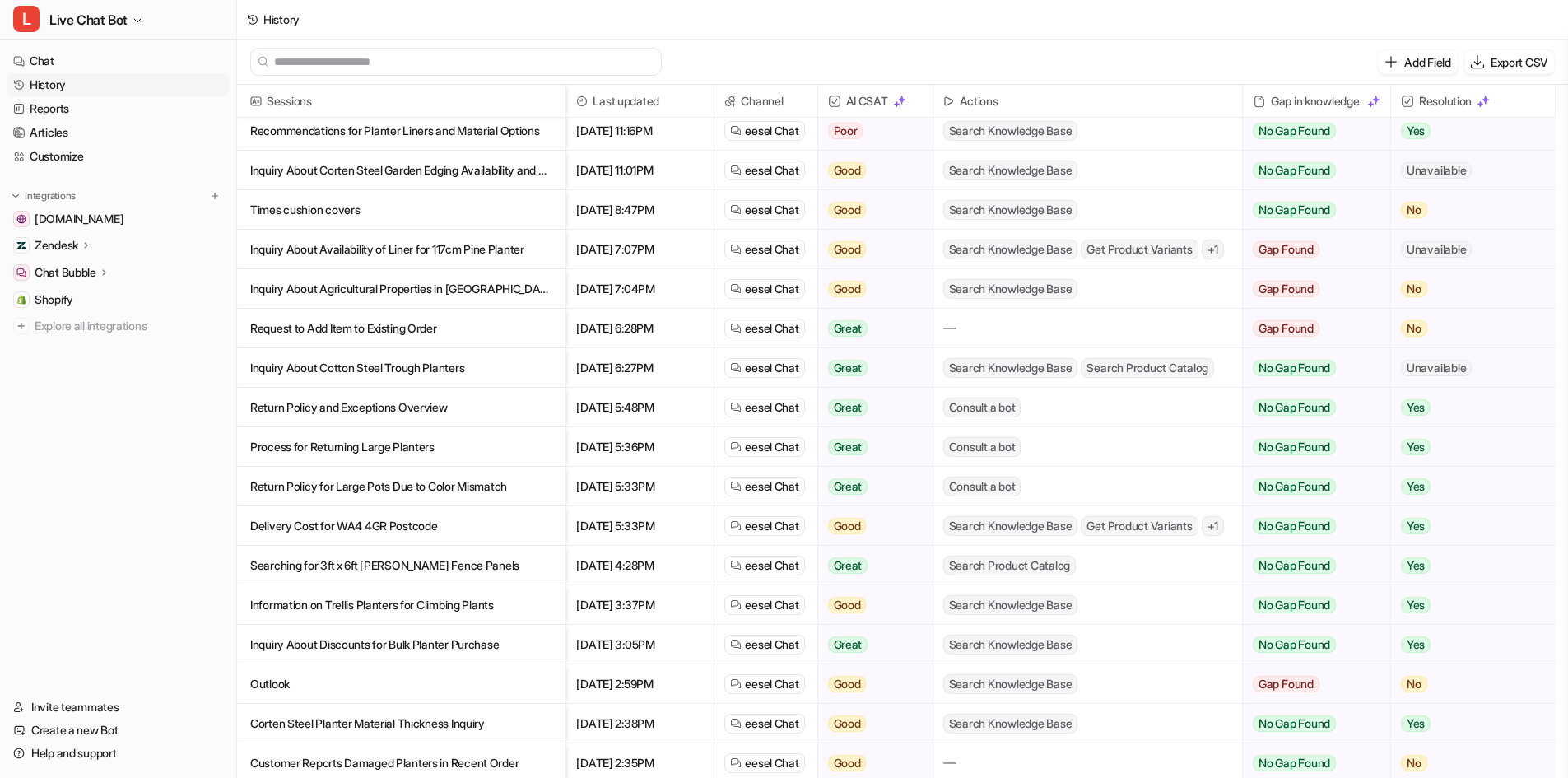
click at [452, 652] on p "Inquiry About Discounts for Bulk Planter Purchase" at bounding box center [400, 644] width 302 height 39
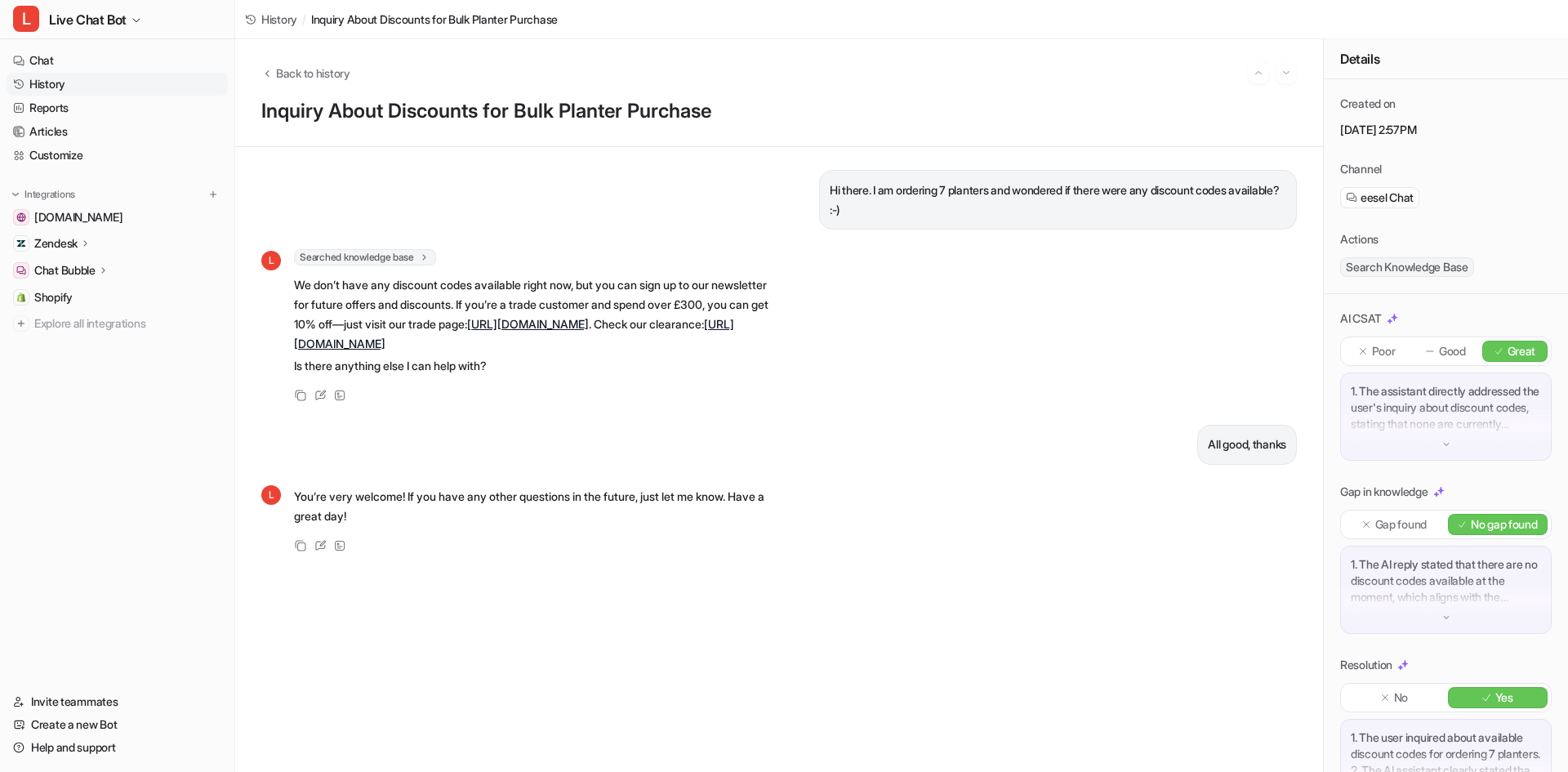
drag, startPoint x: 502, startPoint y: 362, endPoint x: 503, endPoint y: 352, distance: 10.0
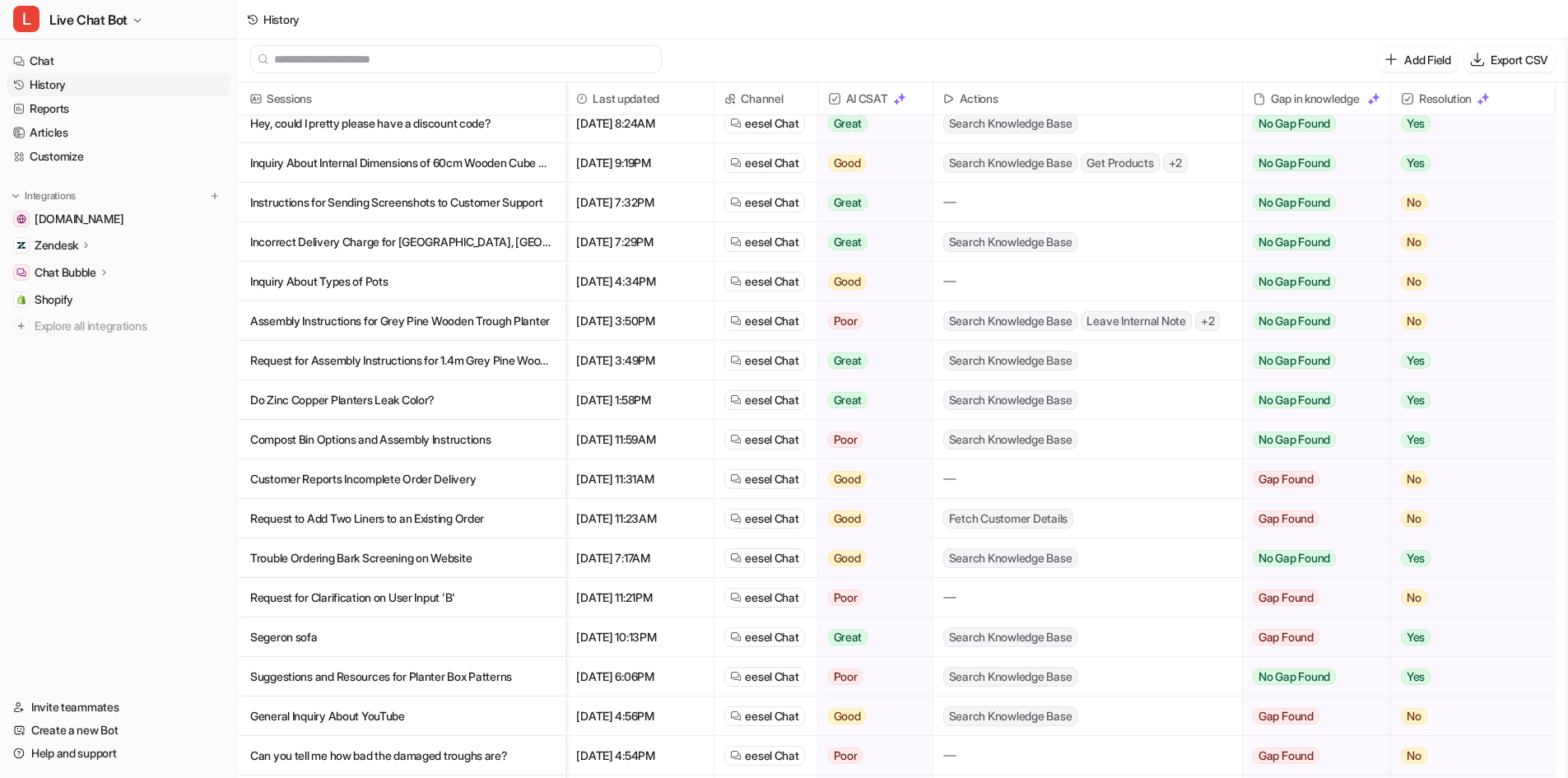
scroll to position [2445, 0]
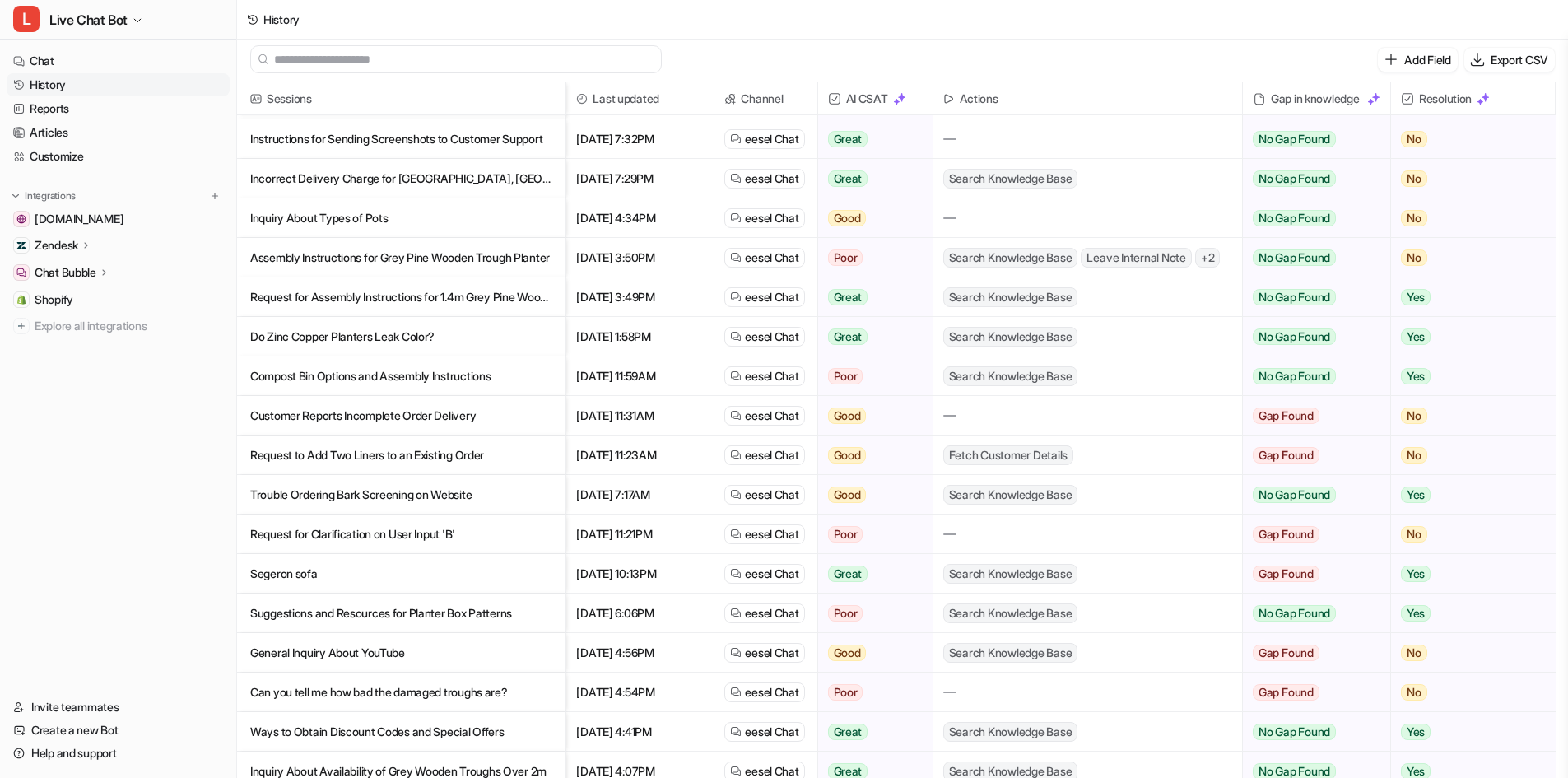
click at [453, 541] on p "Request for Clarification on User Input 'B'" at bounding box center [400, 534] width 302 height 39
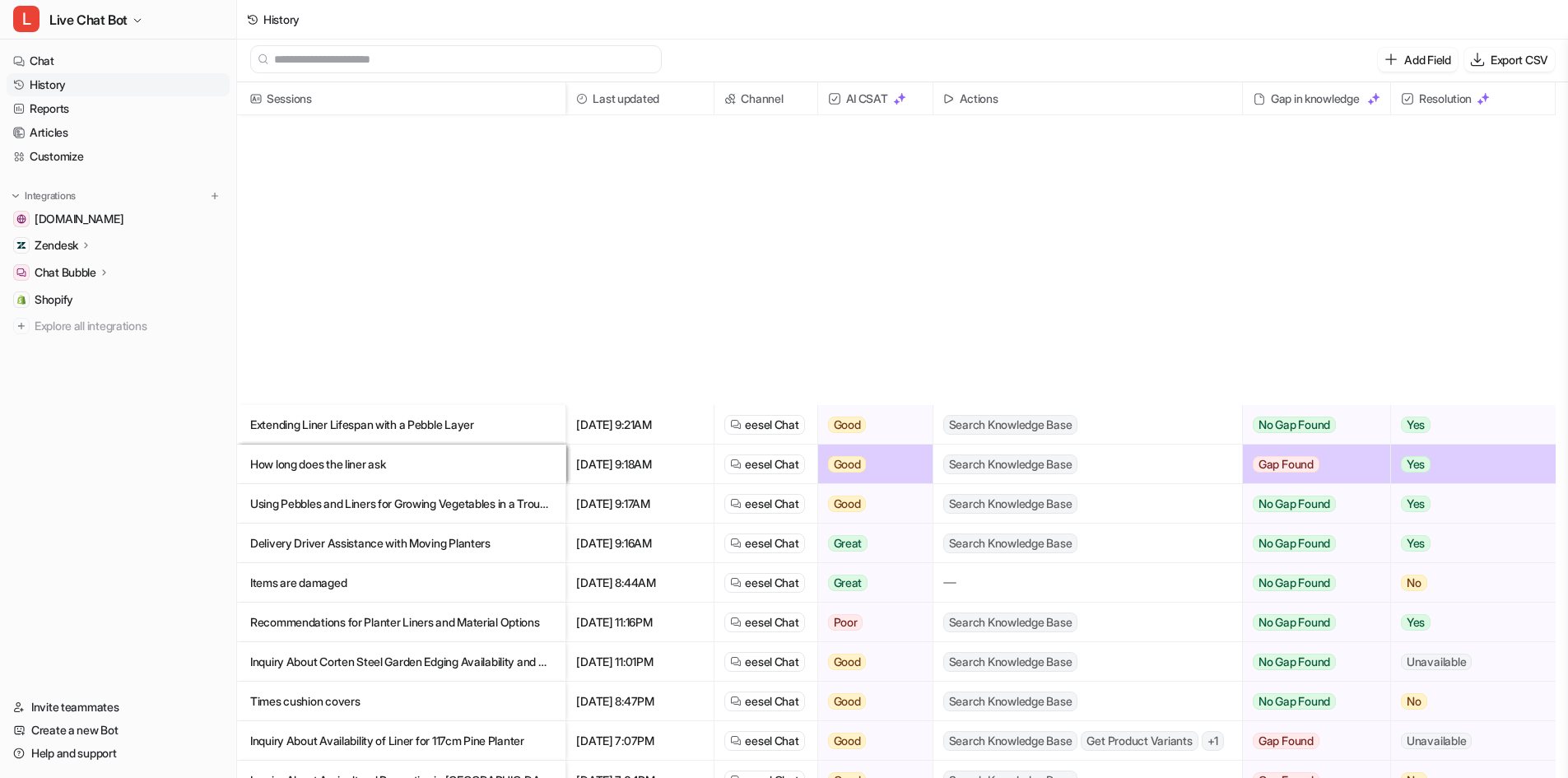
scroll to position [1234, 0]
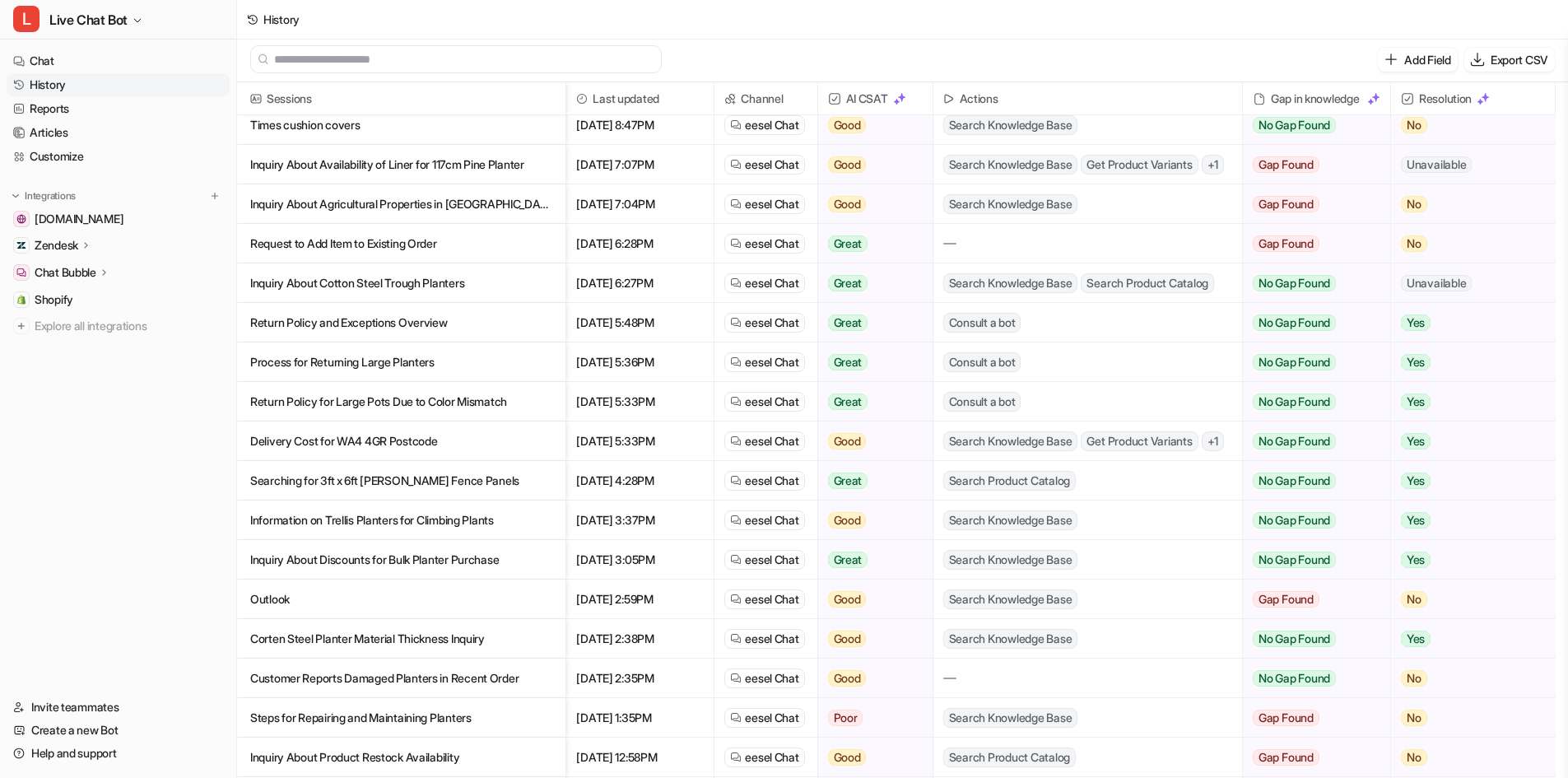
click at [113, 89] on link "History" at bounding box center [118, 84] width 223 height 23
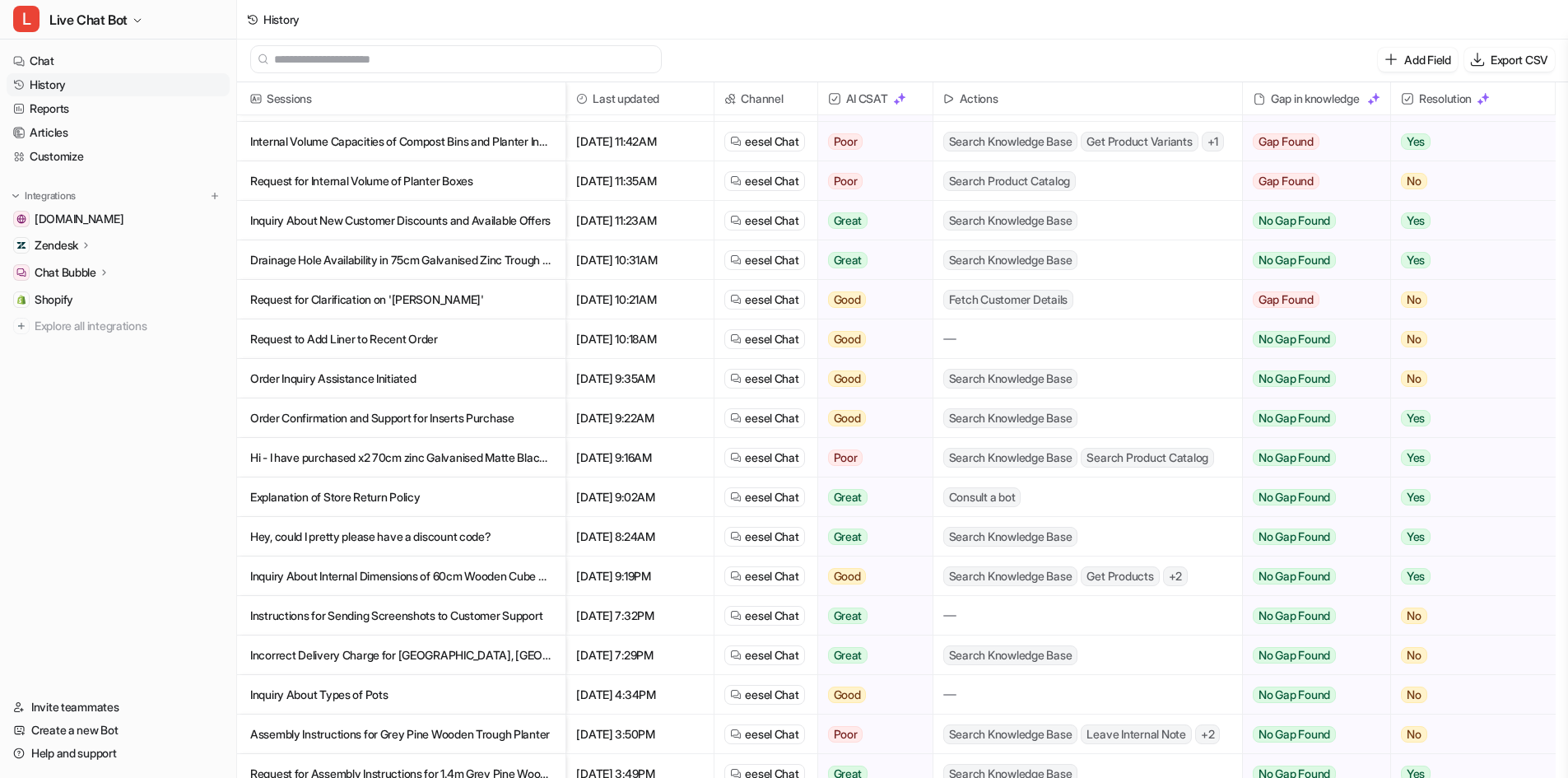
scroll to position [1976, 0]
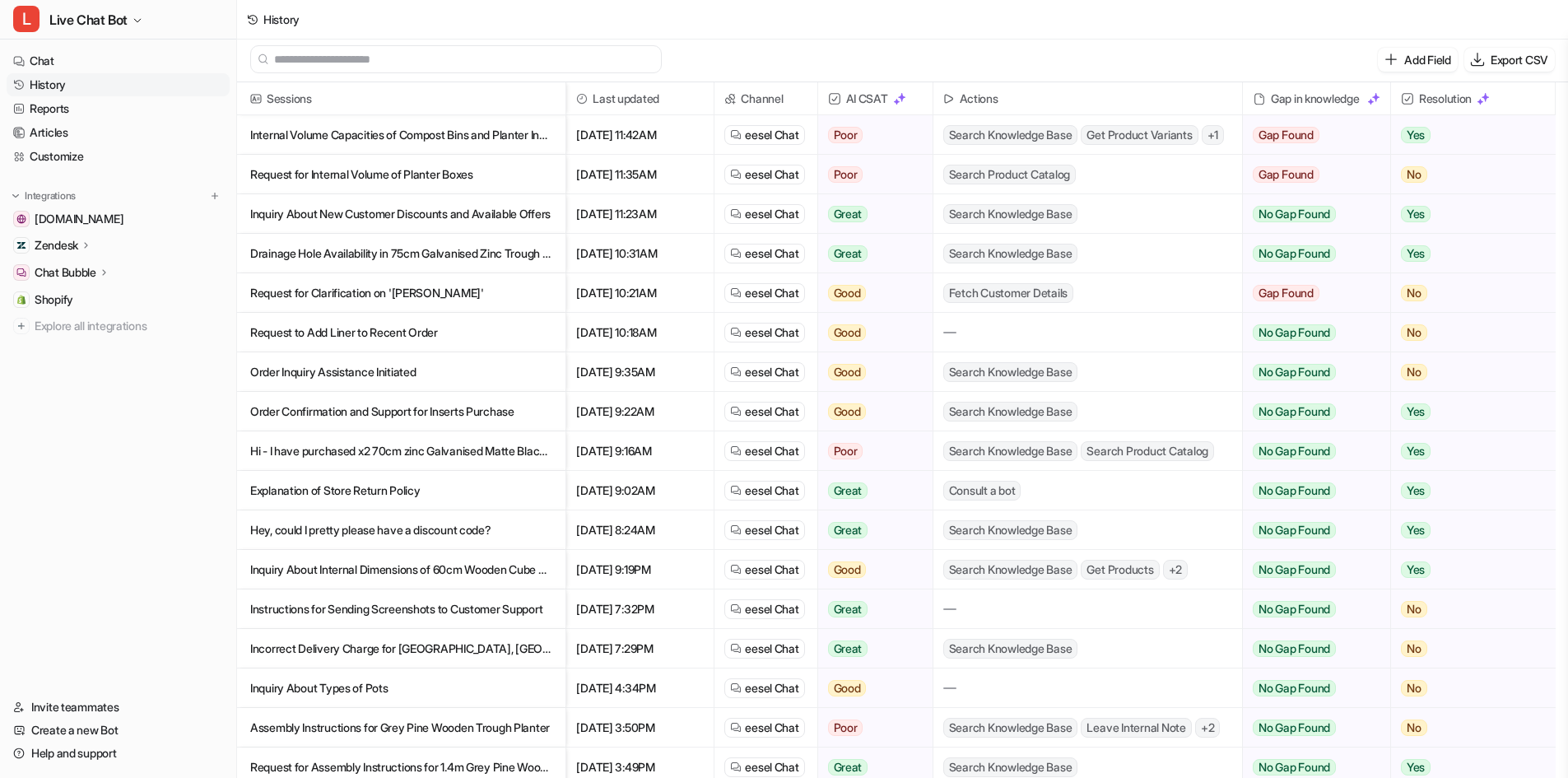
click at [414, 488] on p "Explanation of Store Return Policy" at bounding box center [400, 491] width 302 height 39
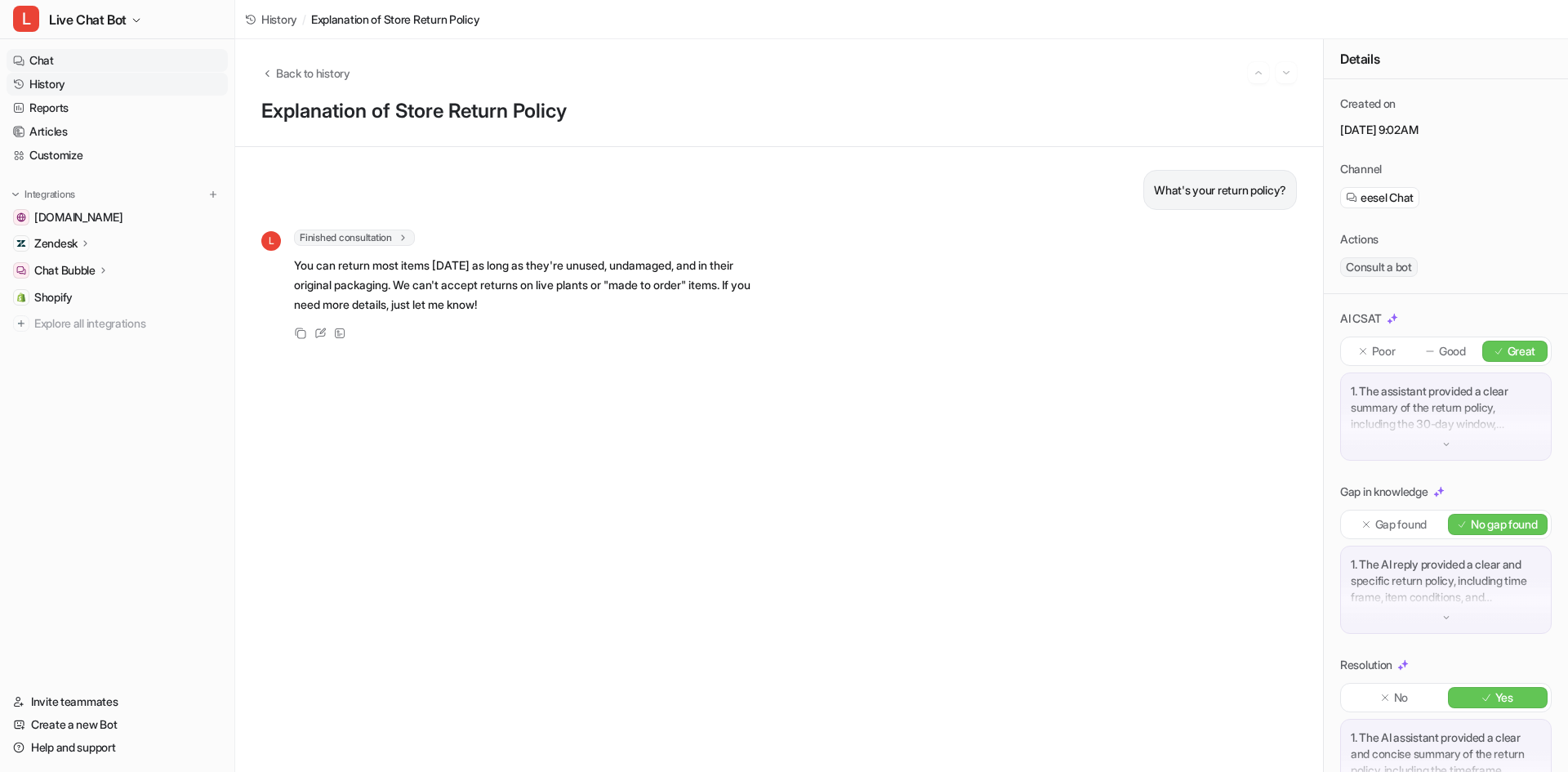
click at [121, 64] on link "Chat" at bounding box center [117, 60] width 221 height 22
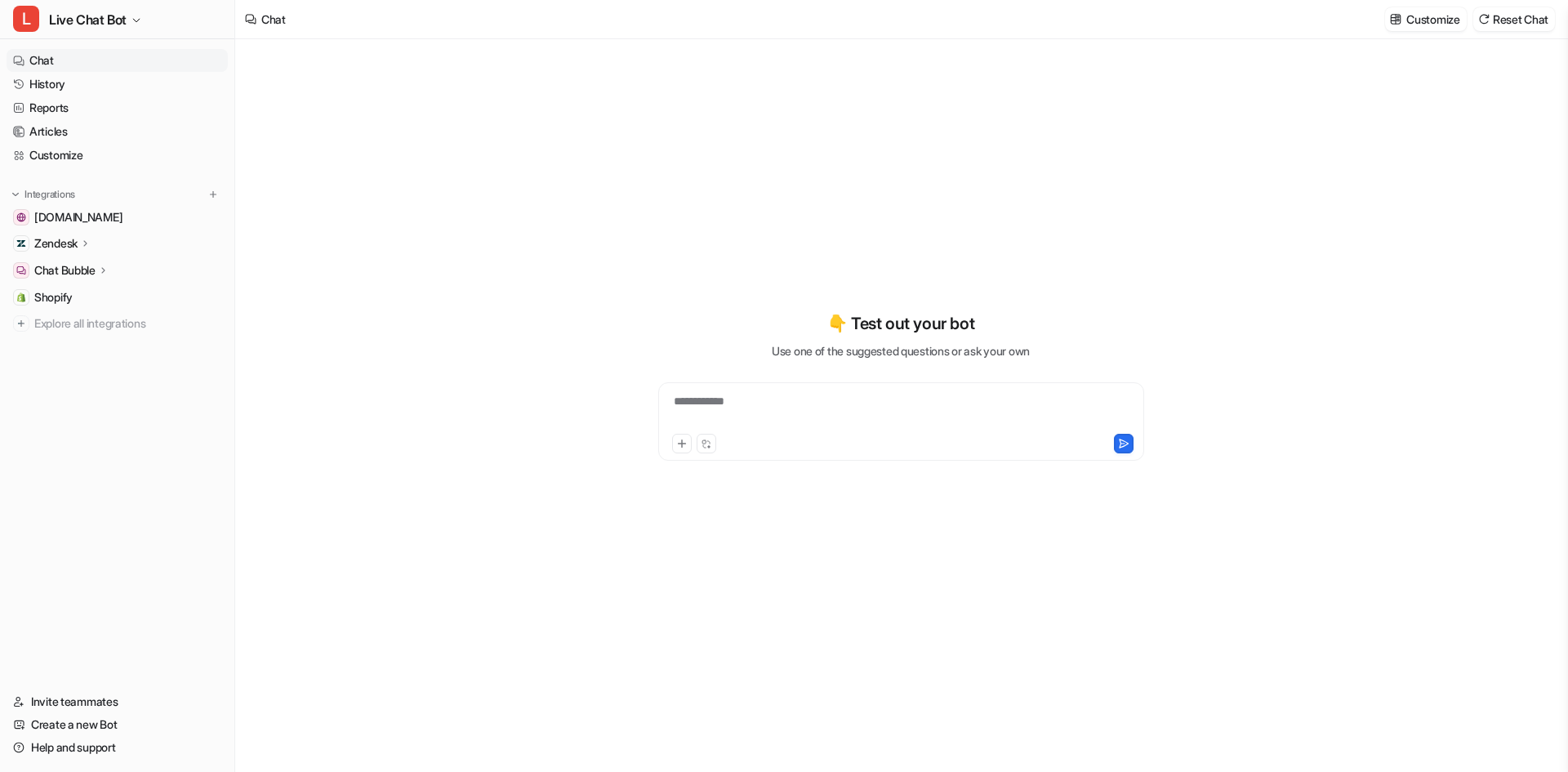
type textarea "**********"
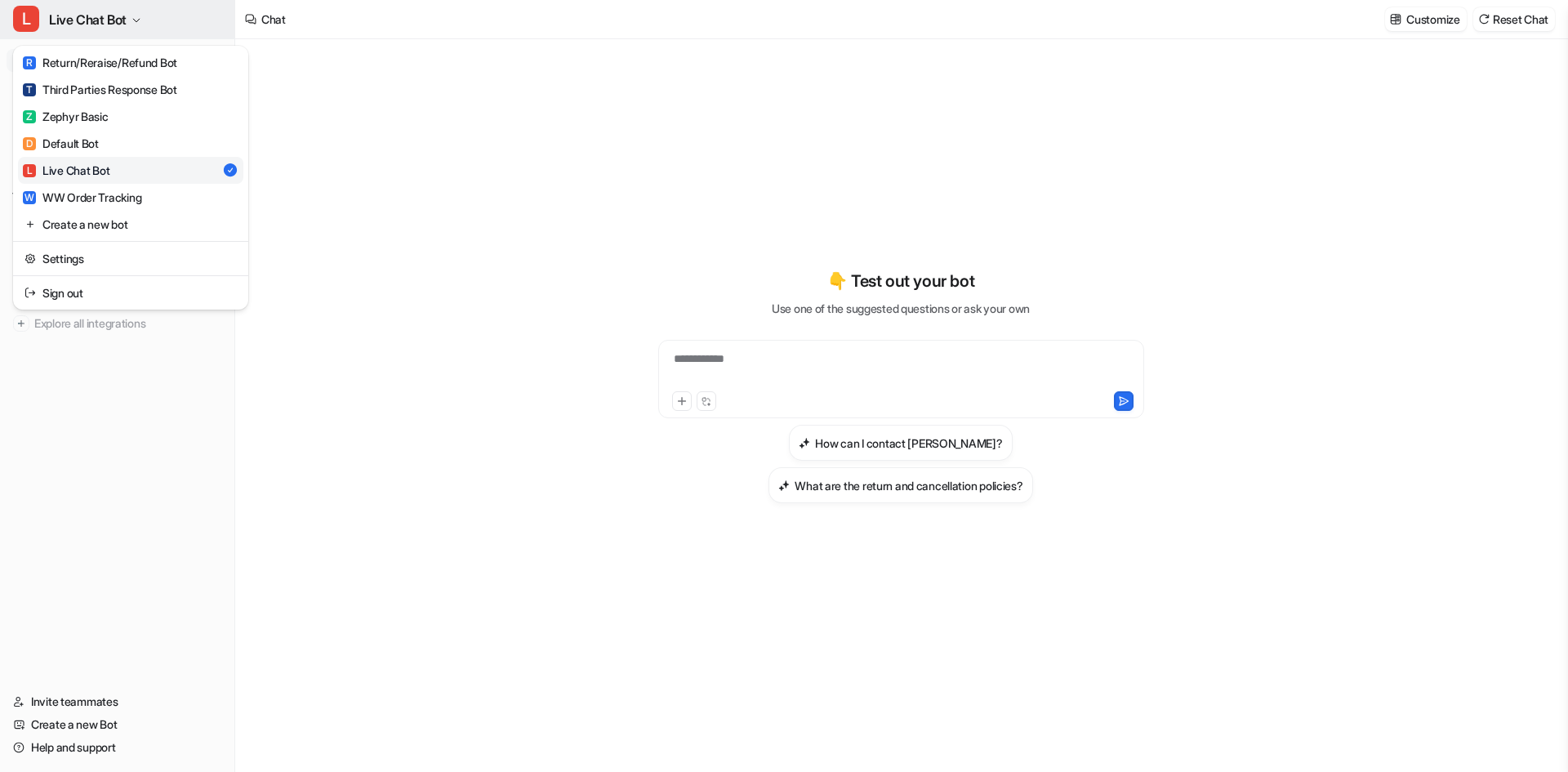
click at [133, 27] on button "L Live Chat Bot" at bounding box center [117, 20] width 234 height 39
click at [131, 69] on div "R Return/Reraise/Refund Bot" at bounding box center [100, 62] width 154 height 18
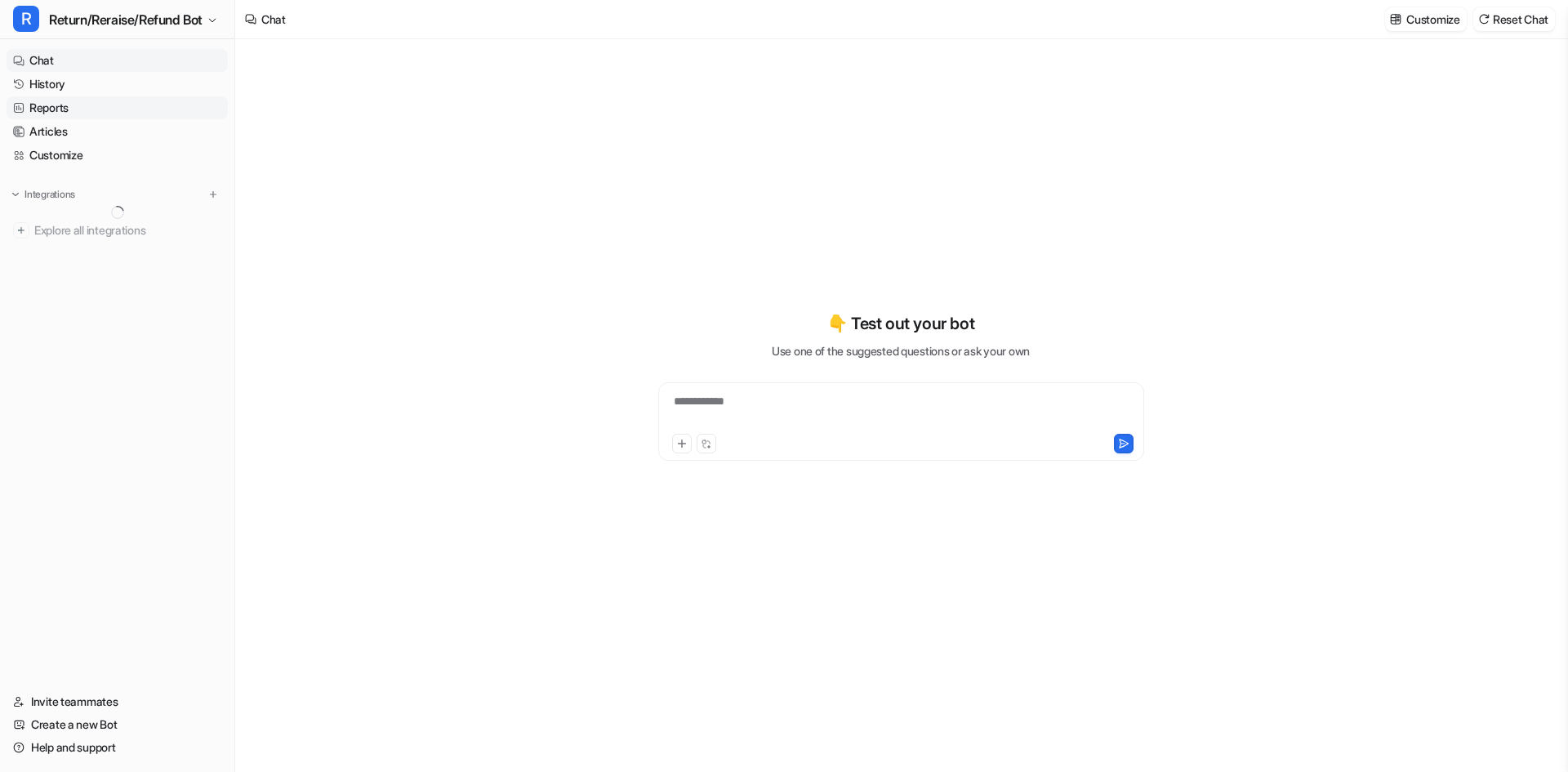
type textarea "**********"
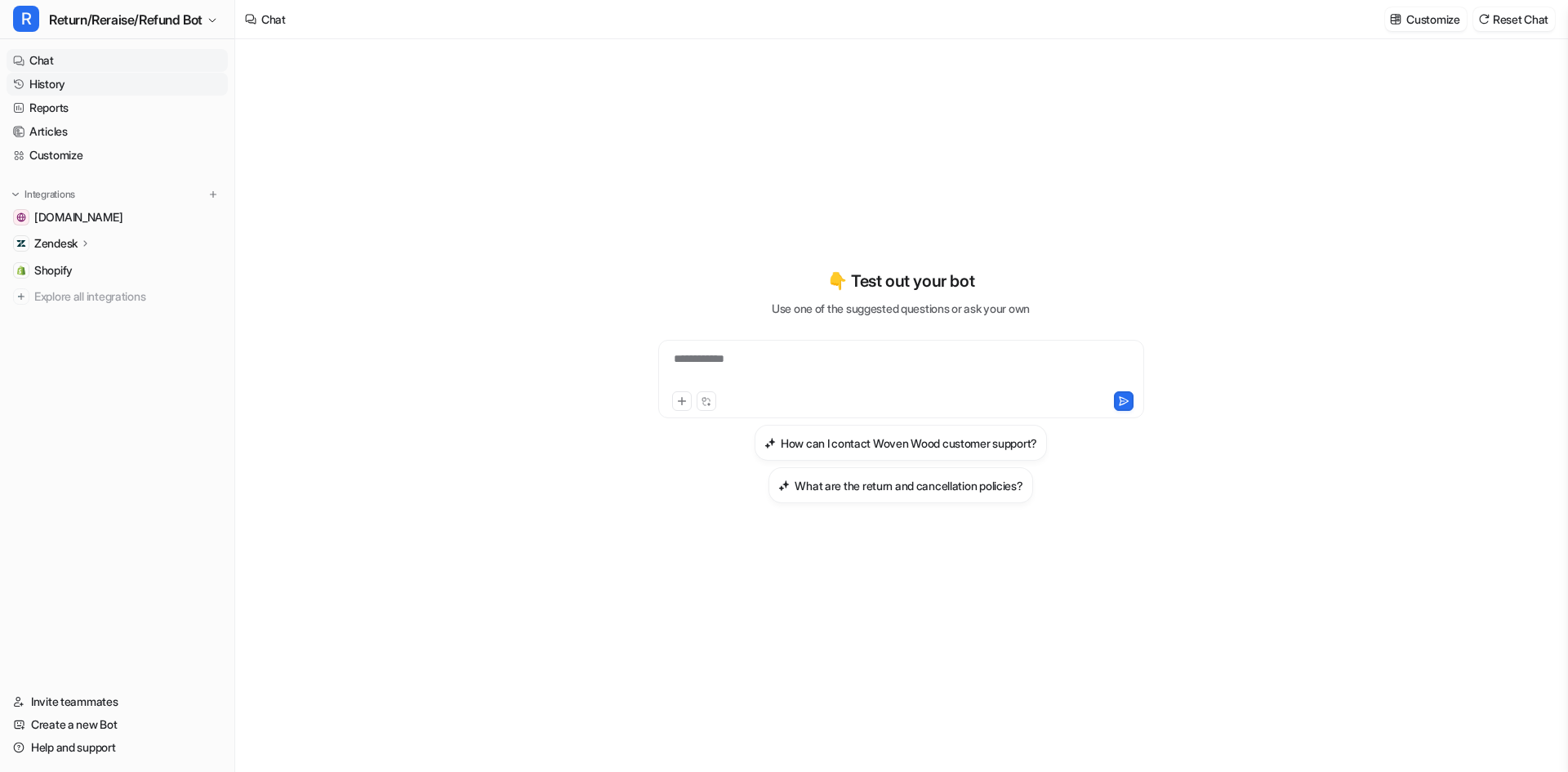
click at [59, 90] on link "History" at bounding box center [117, 83] width 221 height 22
